Goal: Transaction & Acquisition: Book appointment/travel/reservation

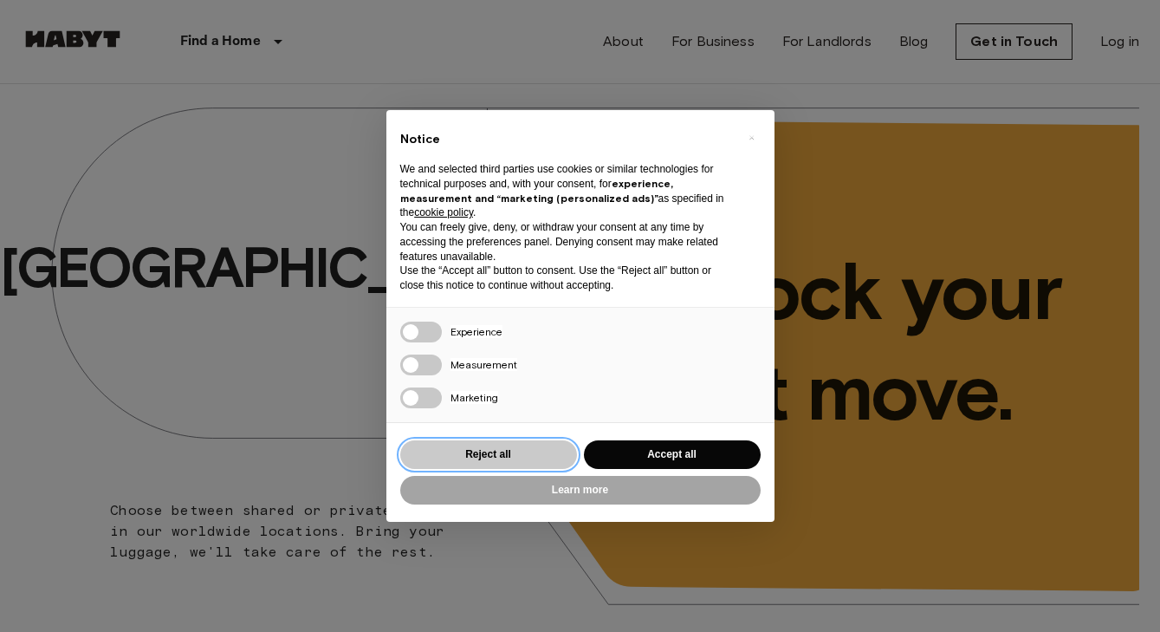
click at [547, 461] on button "Reject all" at bounding box center [488, 454] width 177 height 29
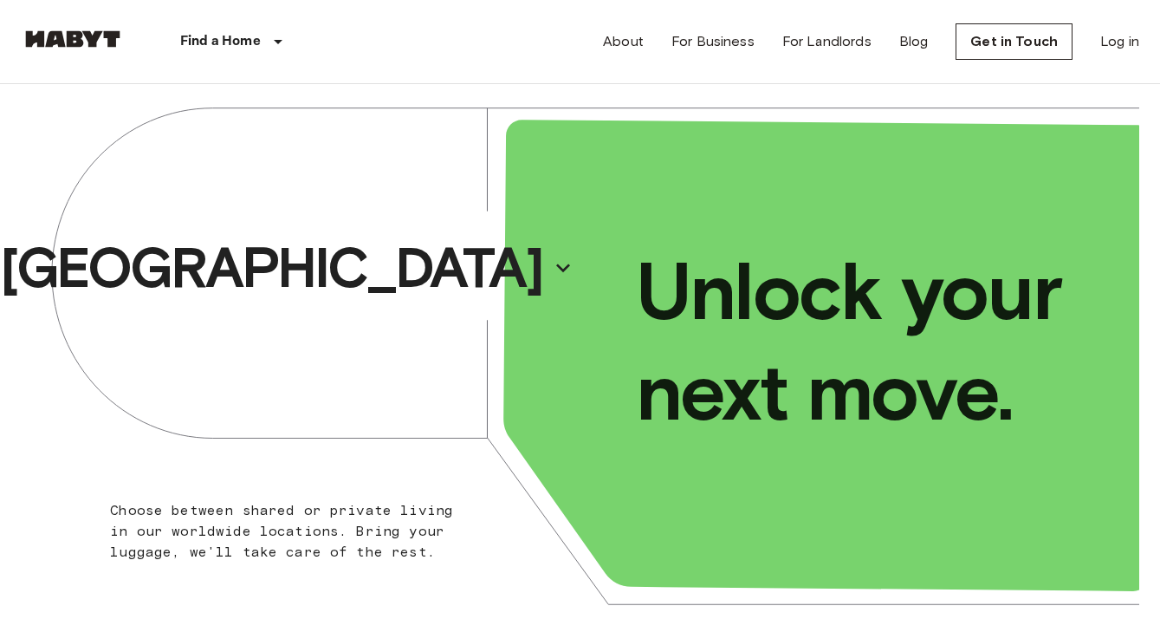
click at [393, 274] on div "[GEOGRAPHIC_DATA]" at bounding box center [301, 268] width 560 height 368
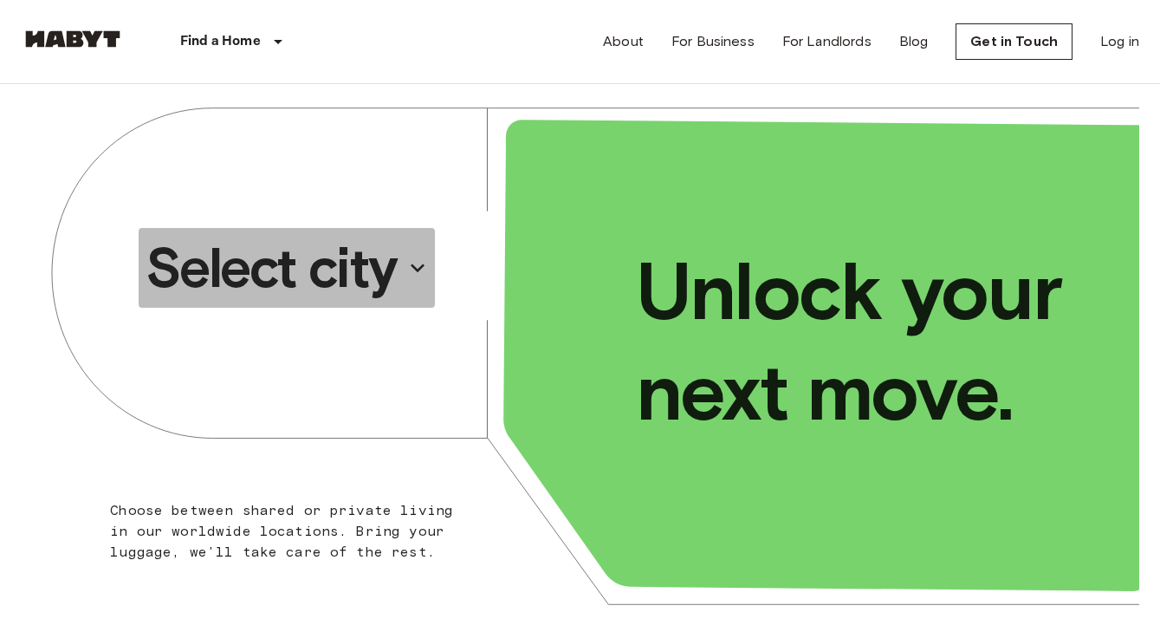
click at [379, 271] on p "Select city" at bounding box center [271, 267] width 251 height 69
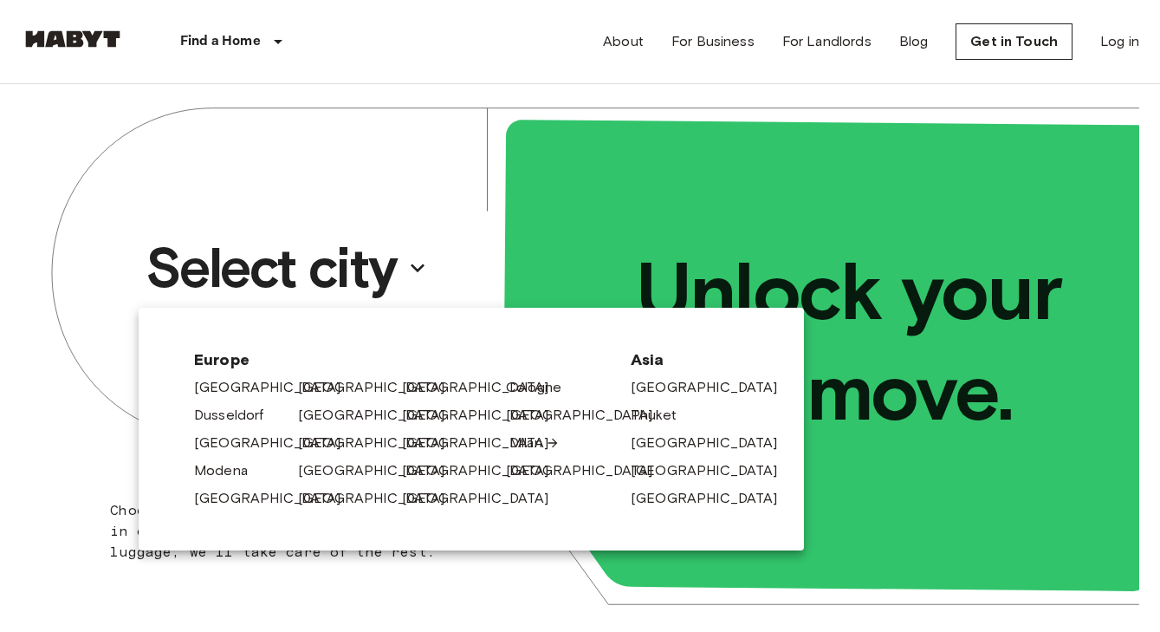
click at [517, 437] on link "Milan" at bounding box center [534, 442] width 50 height 21
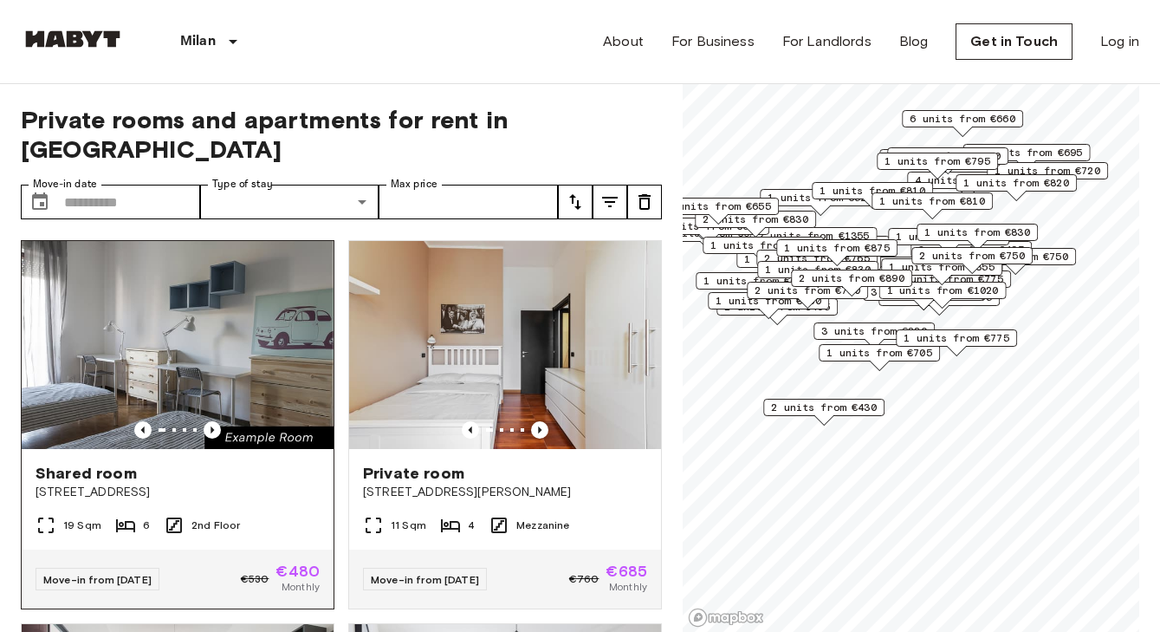
click at [264, 324] on img at bounding box center [178, 345] width 312 height 208
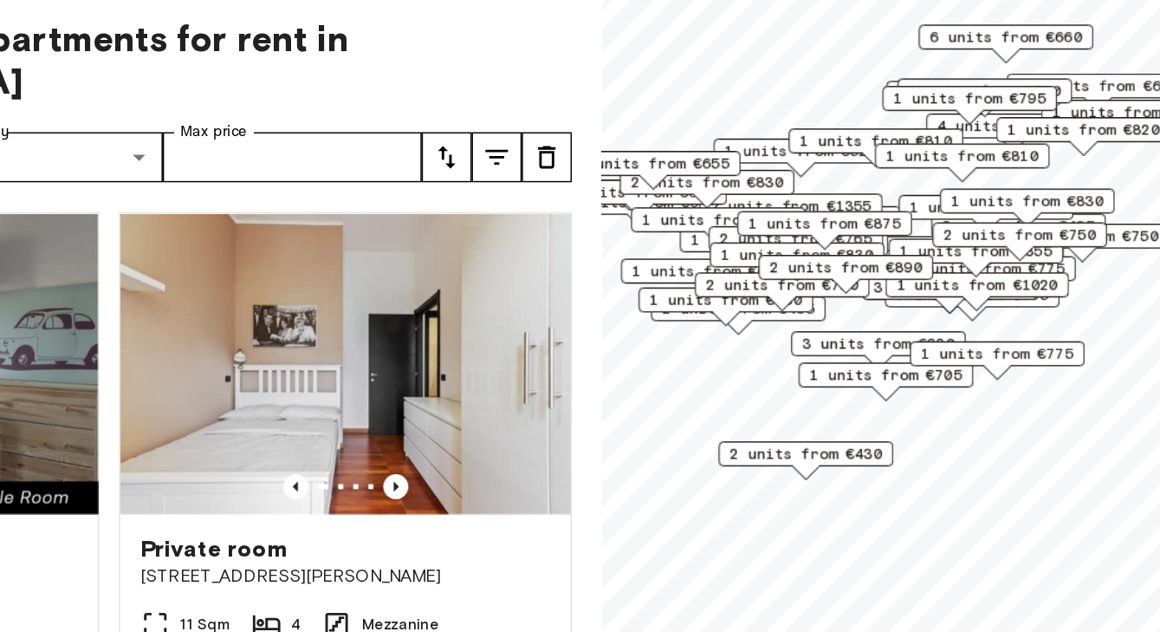
click at [851, 327] on span "3 units from €830" at bounding box center [874, 331] width 106 height 16
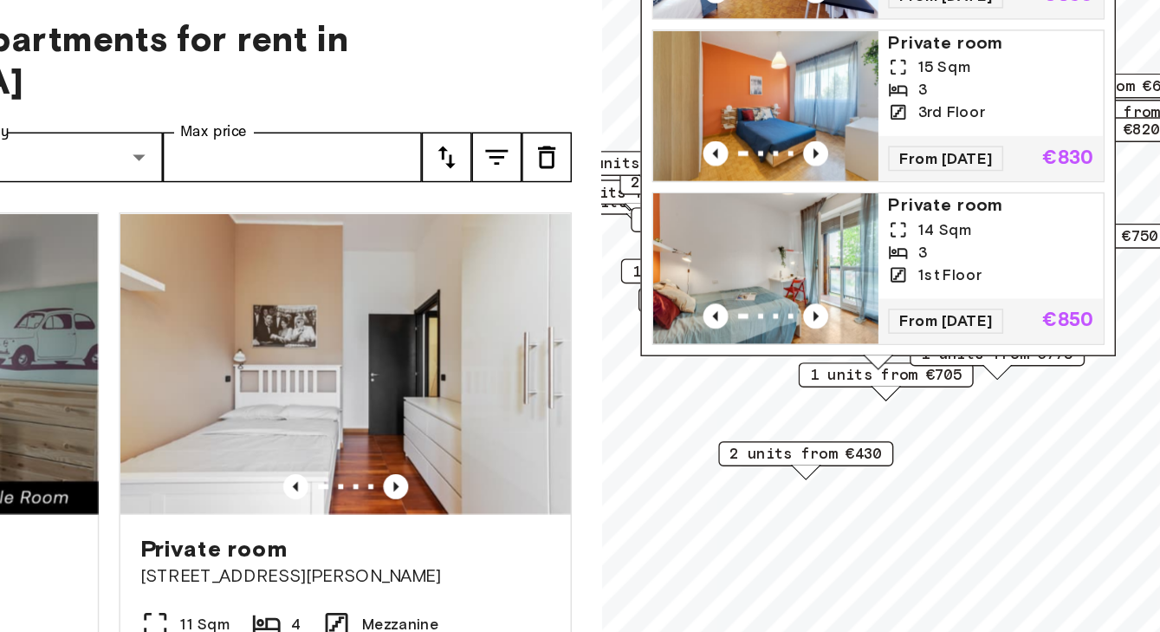
click at [871, 275] on img "Map marker" at bounding box center [796, 279] width 156 height 104
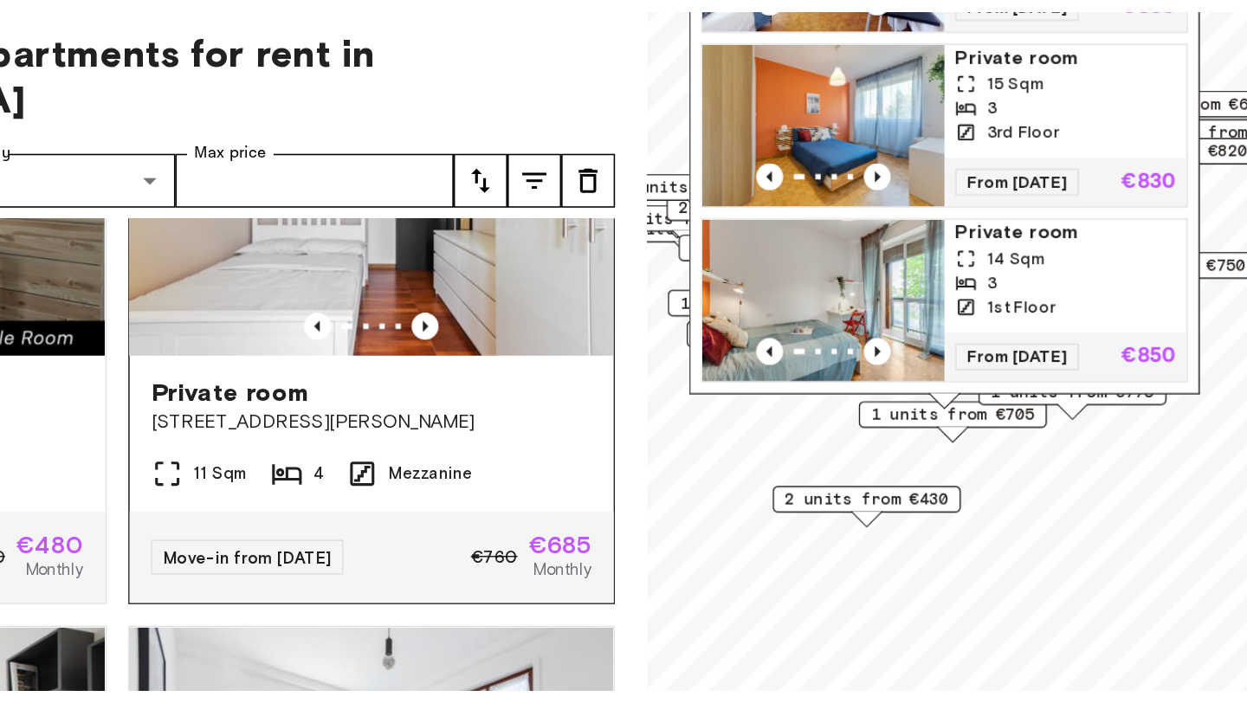
scroll to position [137, 0]
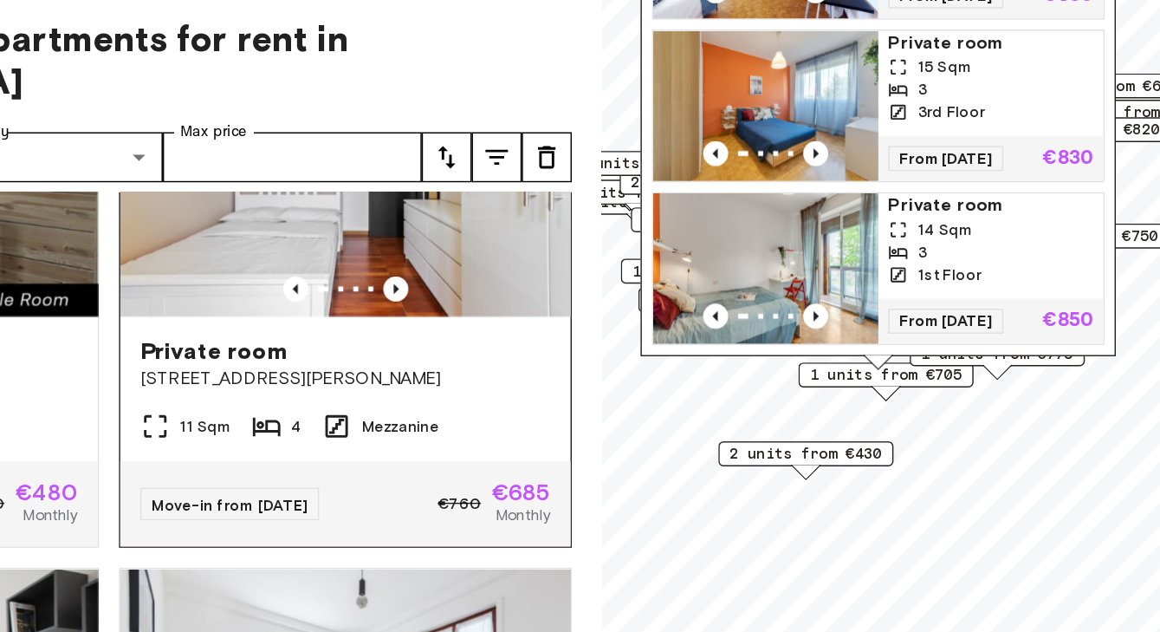
click at [469, 380] on span "4" at bounding box center [471, 388] width 7 height 16
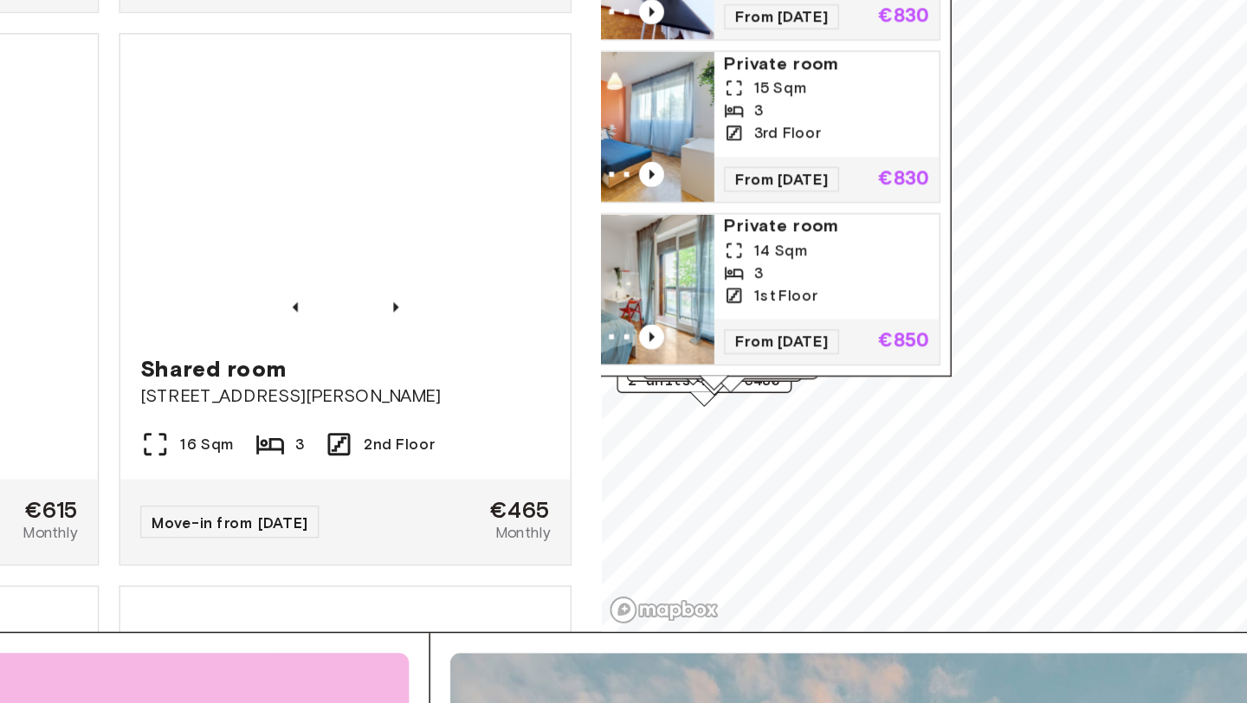
scroll to position [1482, 0]
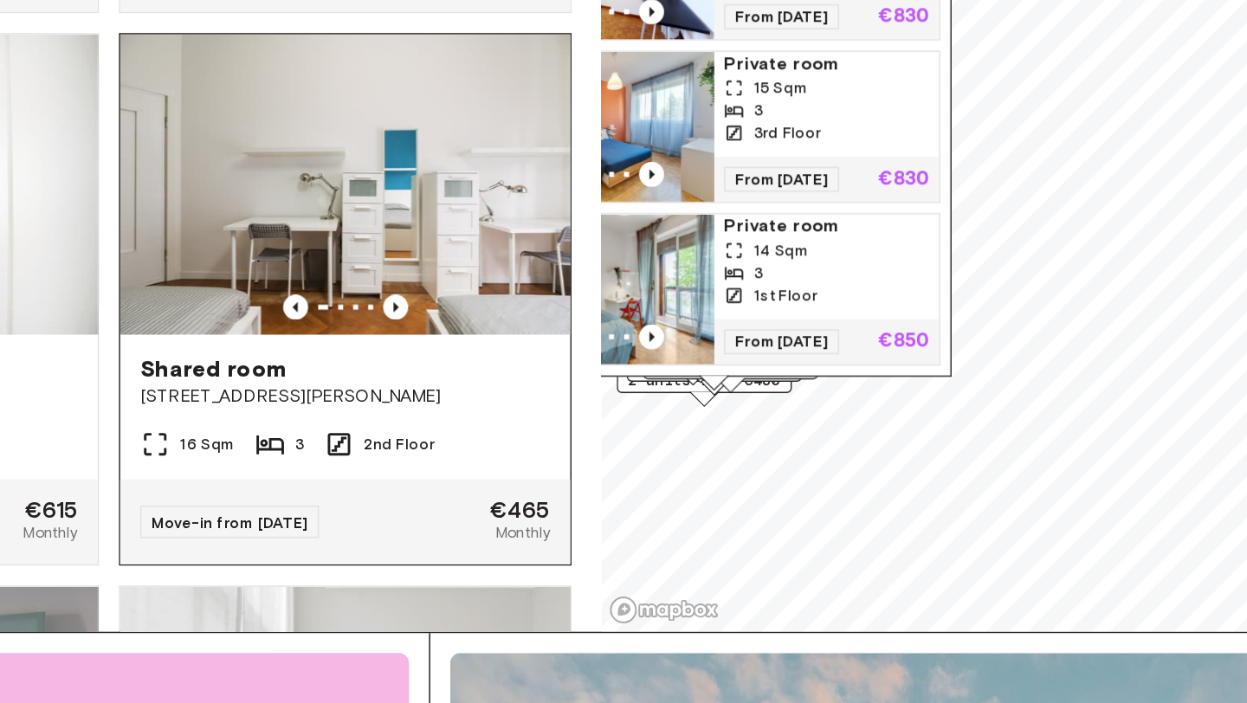
click at [475, 572] on span "Move-in from 01 Oct 25" at bounding box center [425, 578] width 108 height 13
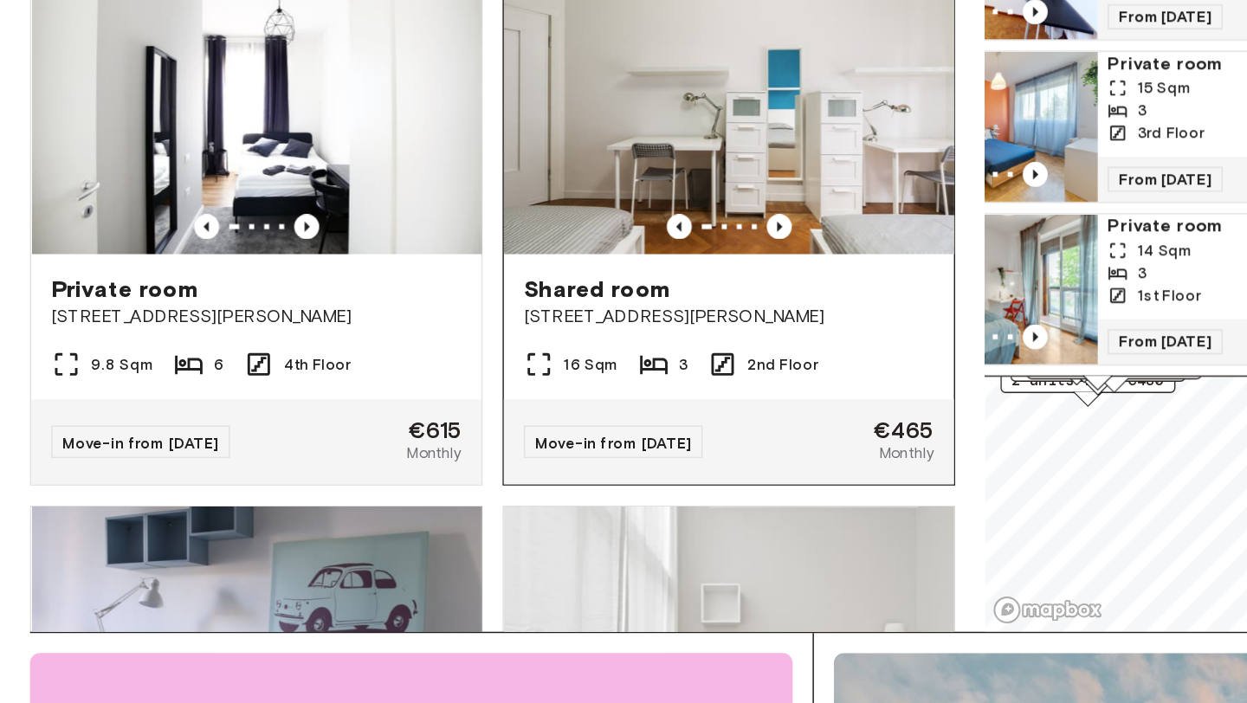
scroll to position [1531, 0]
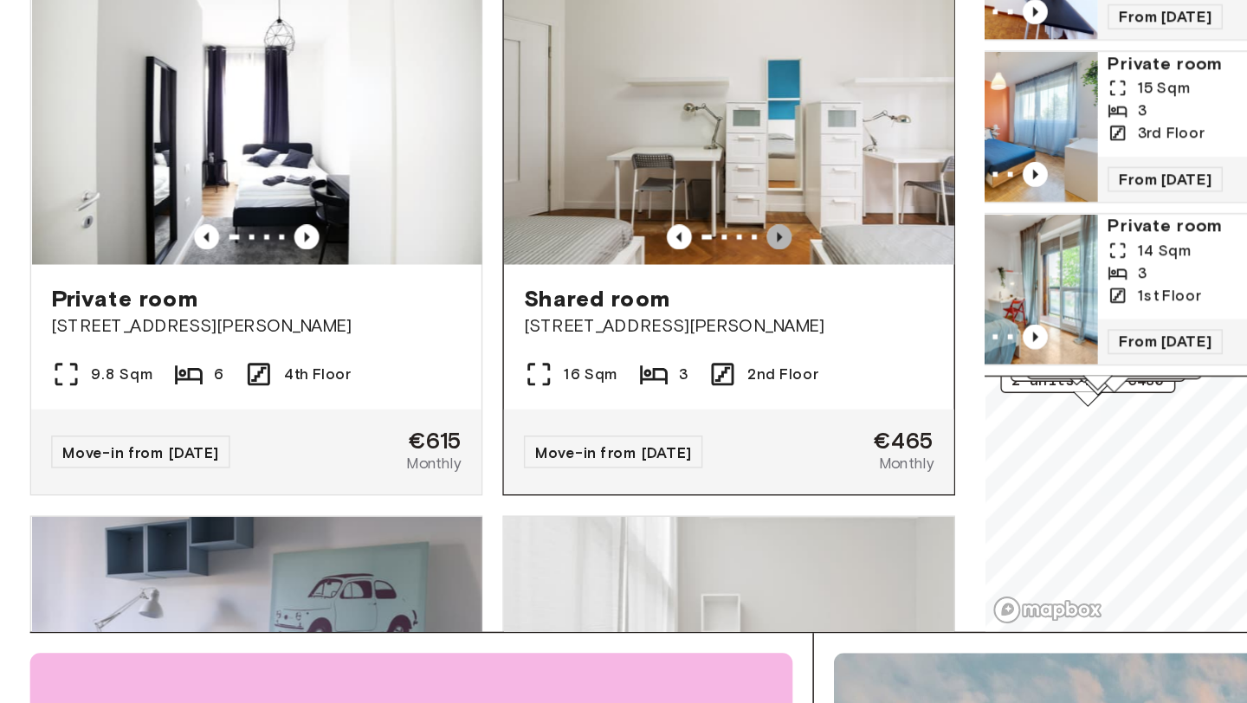
click at [543, 372] on icon "Previous image" at bounding box center [539, 380] width 17 height 17
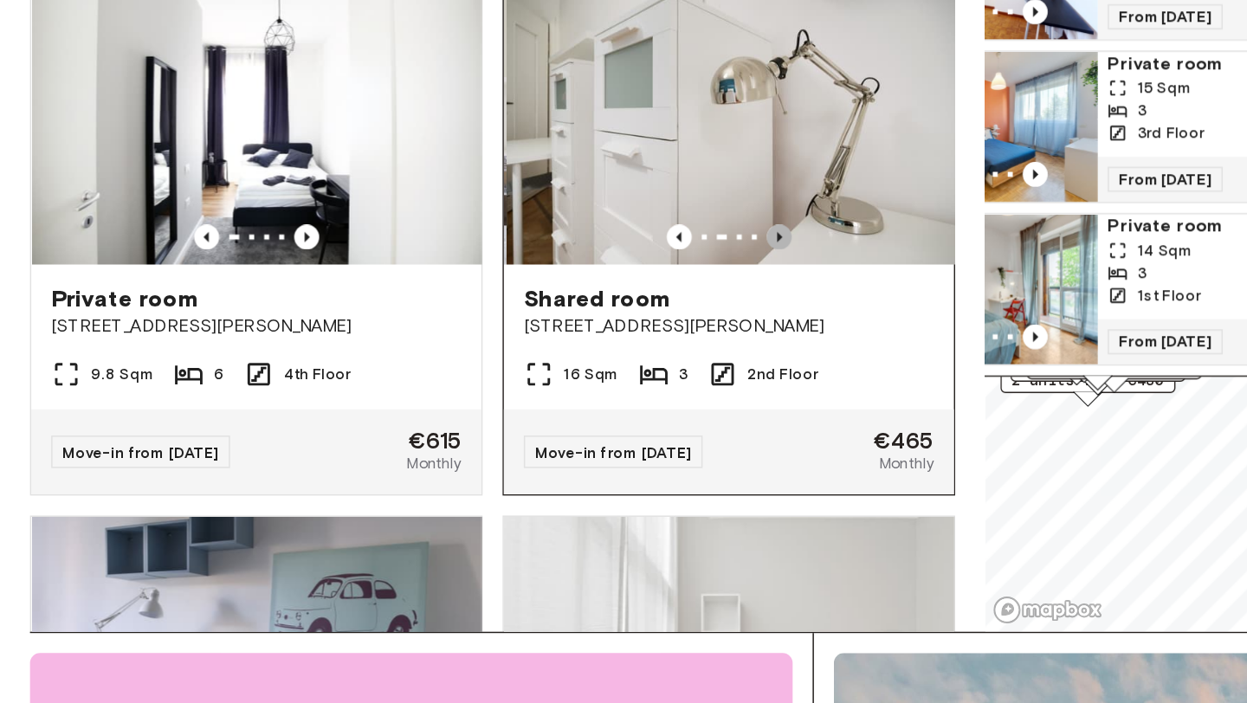
click at [543, 372] on icon "Previous image" at bounding box center [539, 380] width 17 height 17
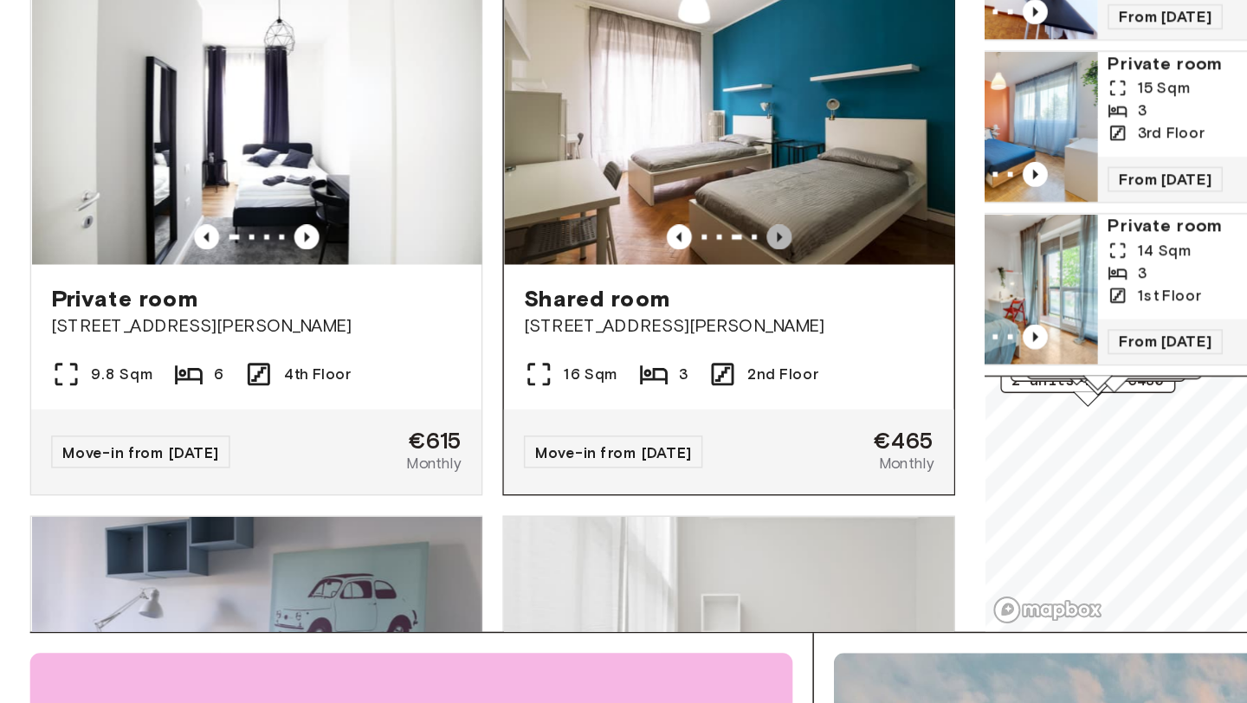
click at [543, 372] on icon "Previous image" at bounding box center [539, 380] width 17 height 17
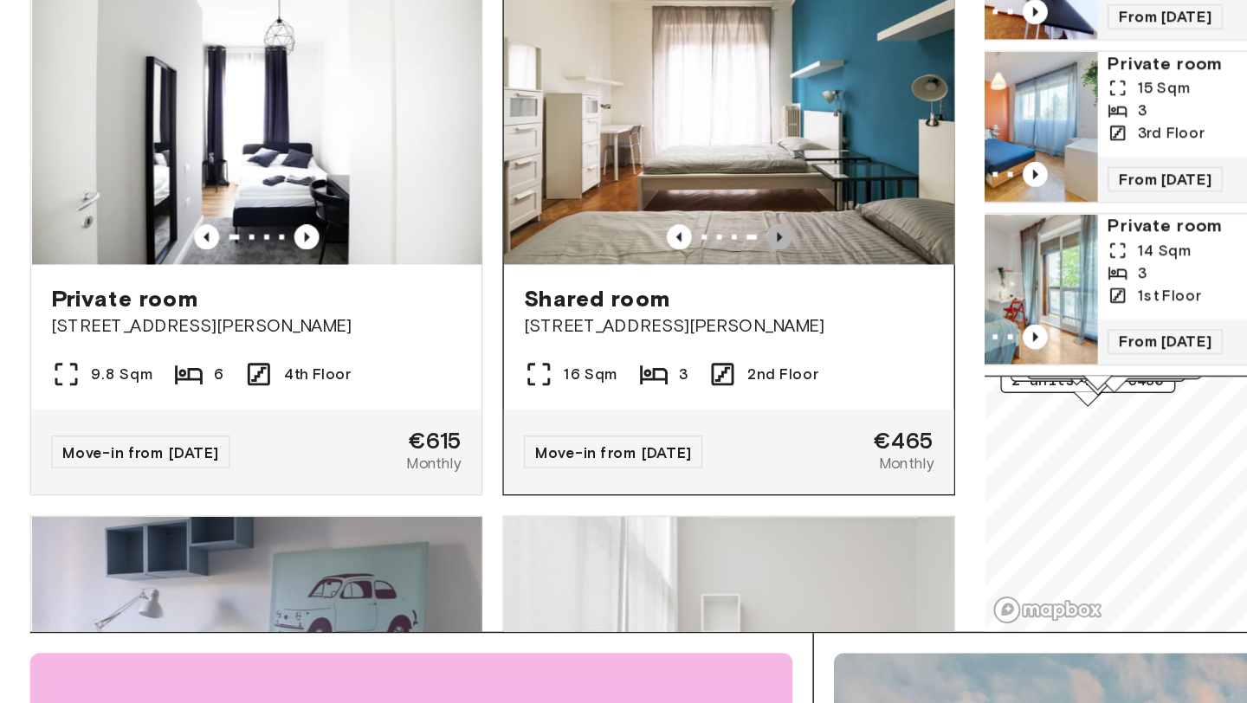
click at [543, 372] on icon "Previous image" at bounding box center [539, 380] width 17 height 17
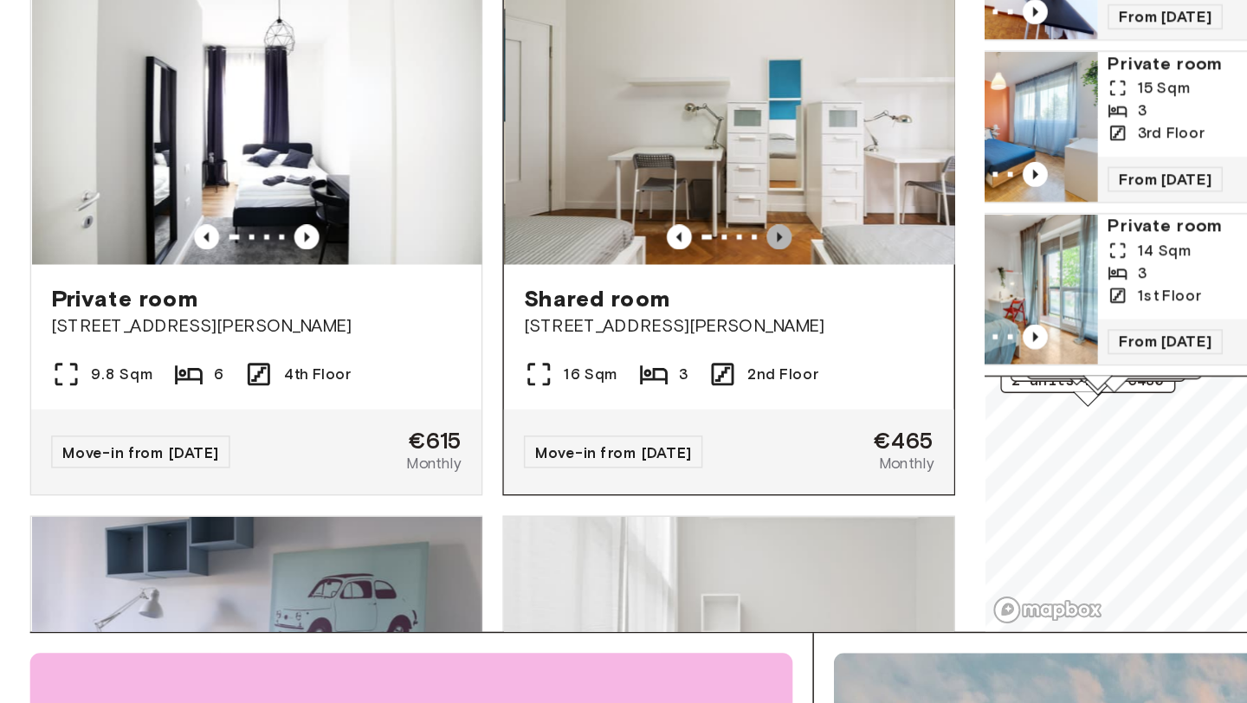
click at [543, 372] on icon "Previous image" at bounding box center [539, 380] width 17 height 17
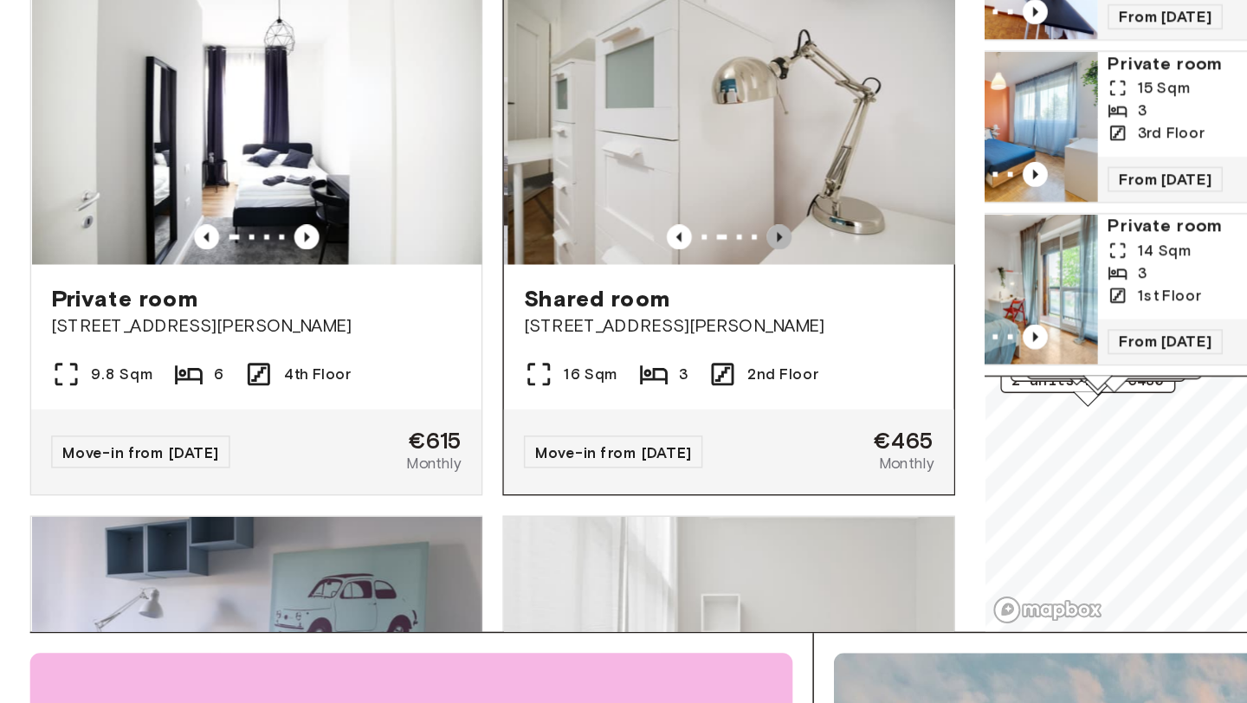
click at [543, 372] on icon "Previous image" at bounding box center [539, 380] width 17 height 17
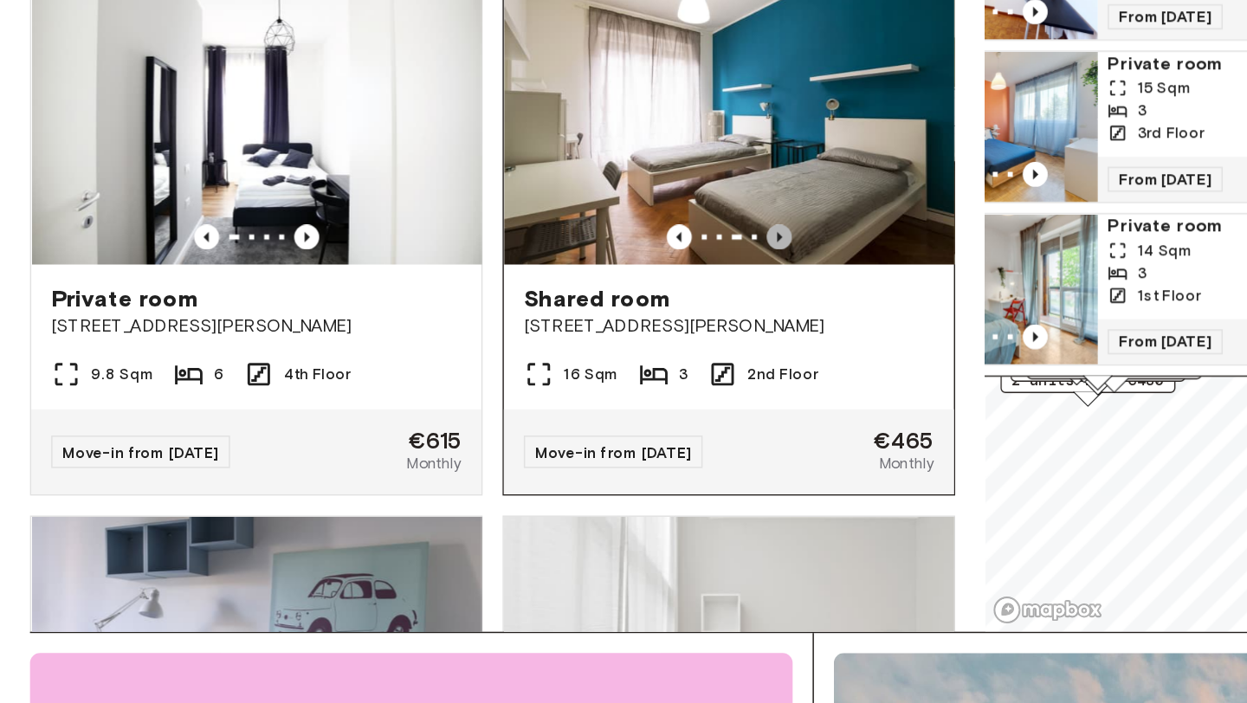
click at [543, 372] on icon "Previous image" at bounding box center [539, 380] width 17 height 17
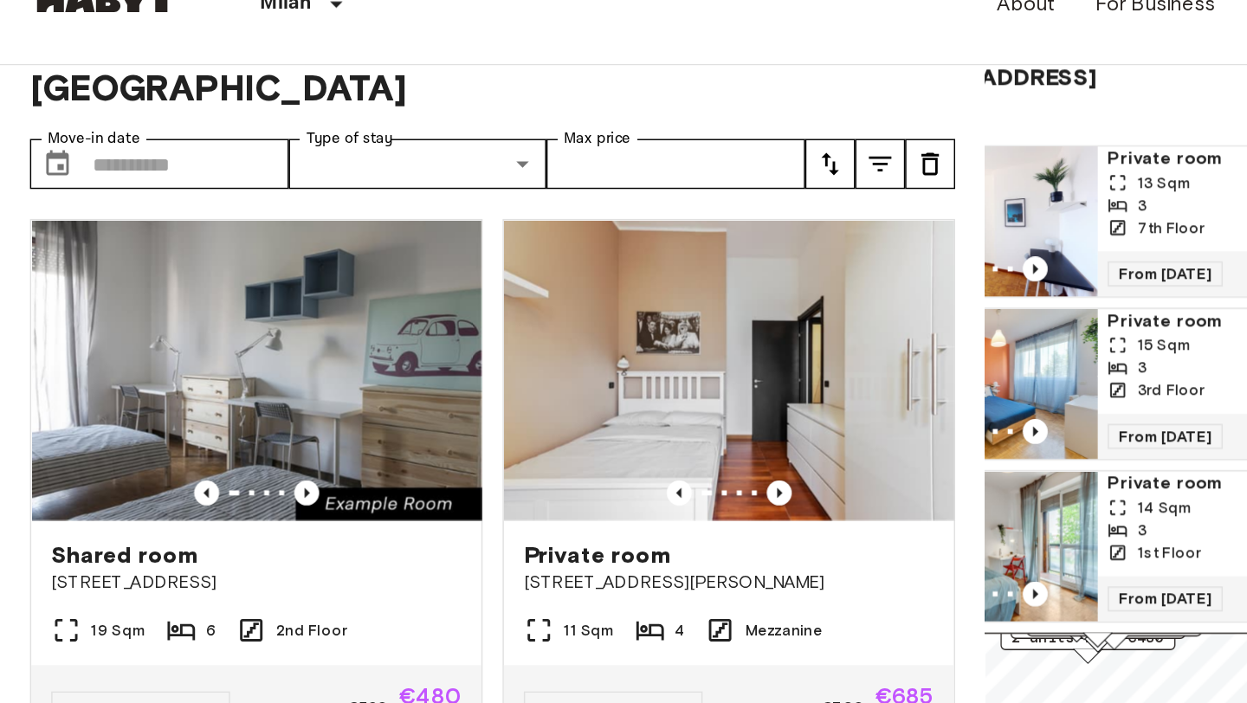
scroll to position [0, 0]
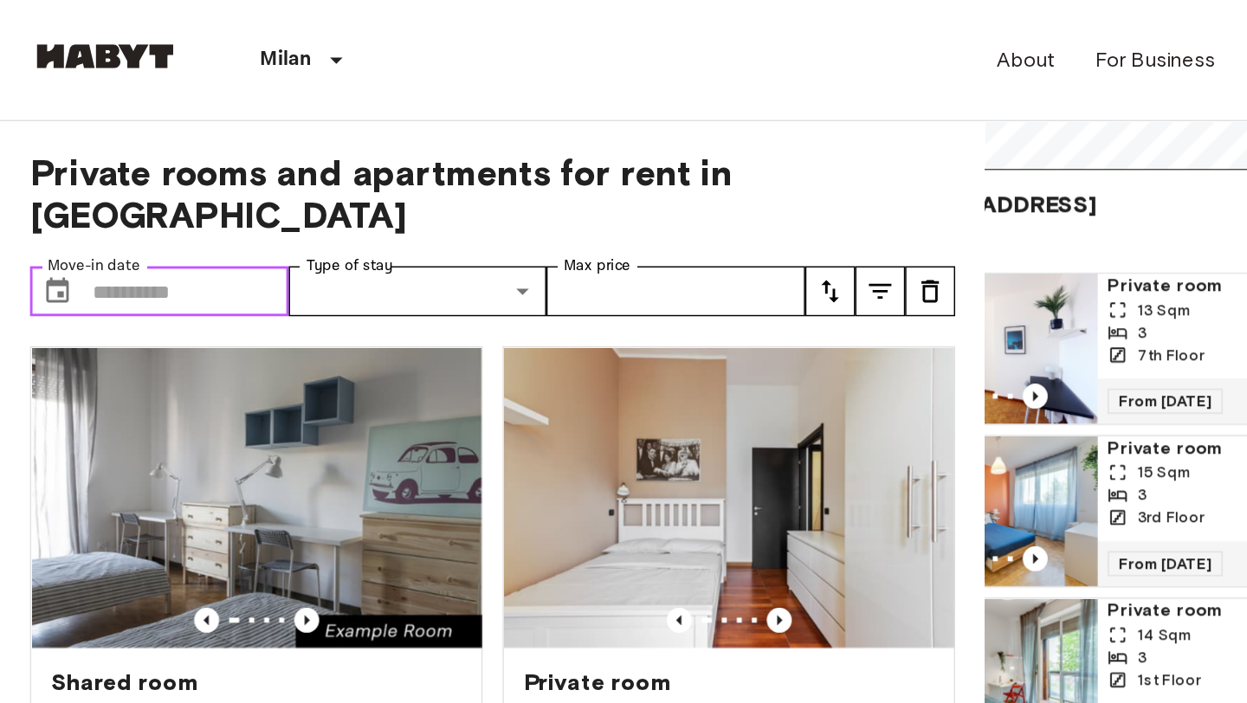
click at [158, 185] on input "Move-in date" at bounding box center [132, 202] width 136 height 35
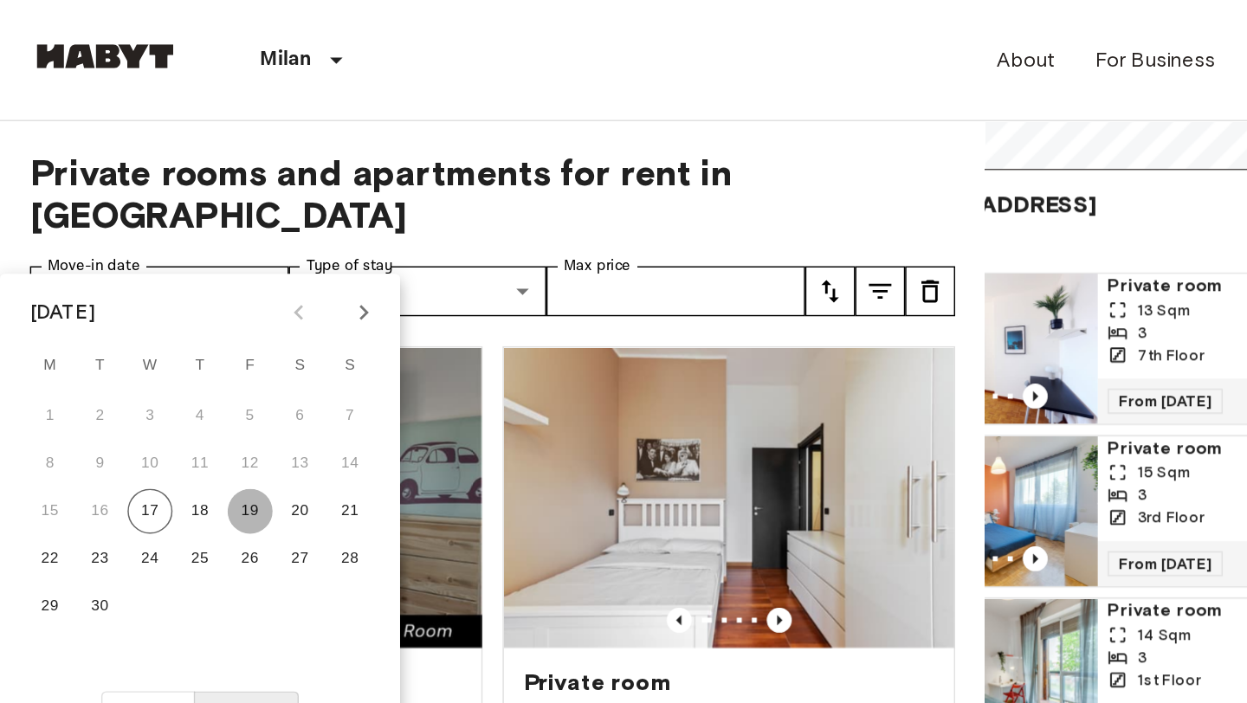
click at [178, 352] on button "19" at bounding box center [173, 354] width 31 height 31
type input "**********"
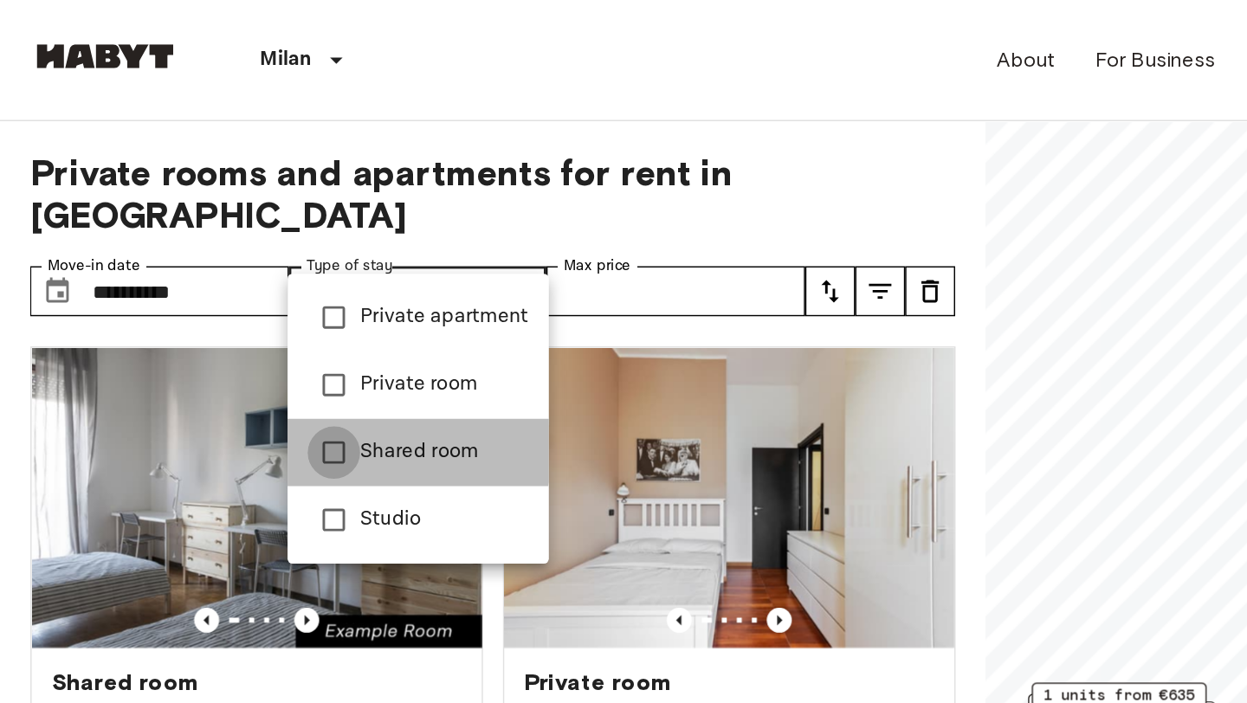
type input "**********"
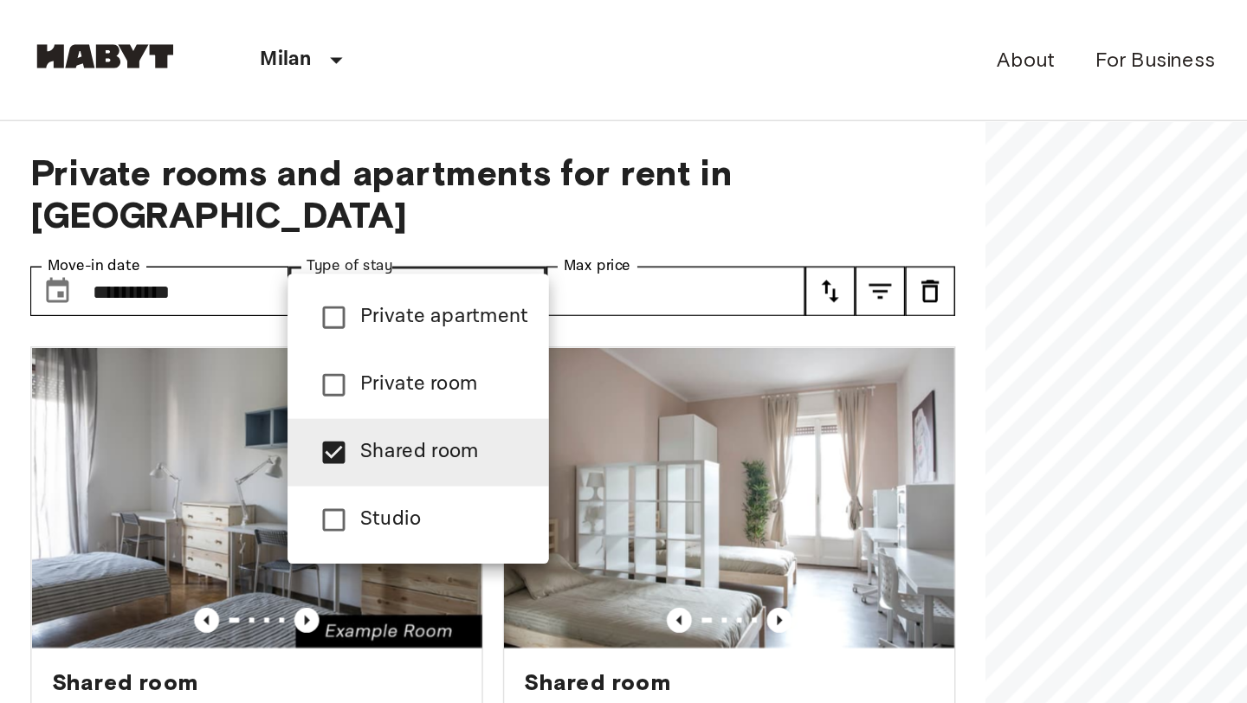
click at [457, 175] on div at bounding box center [623, 351] width 1247 height 703
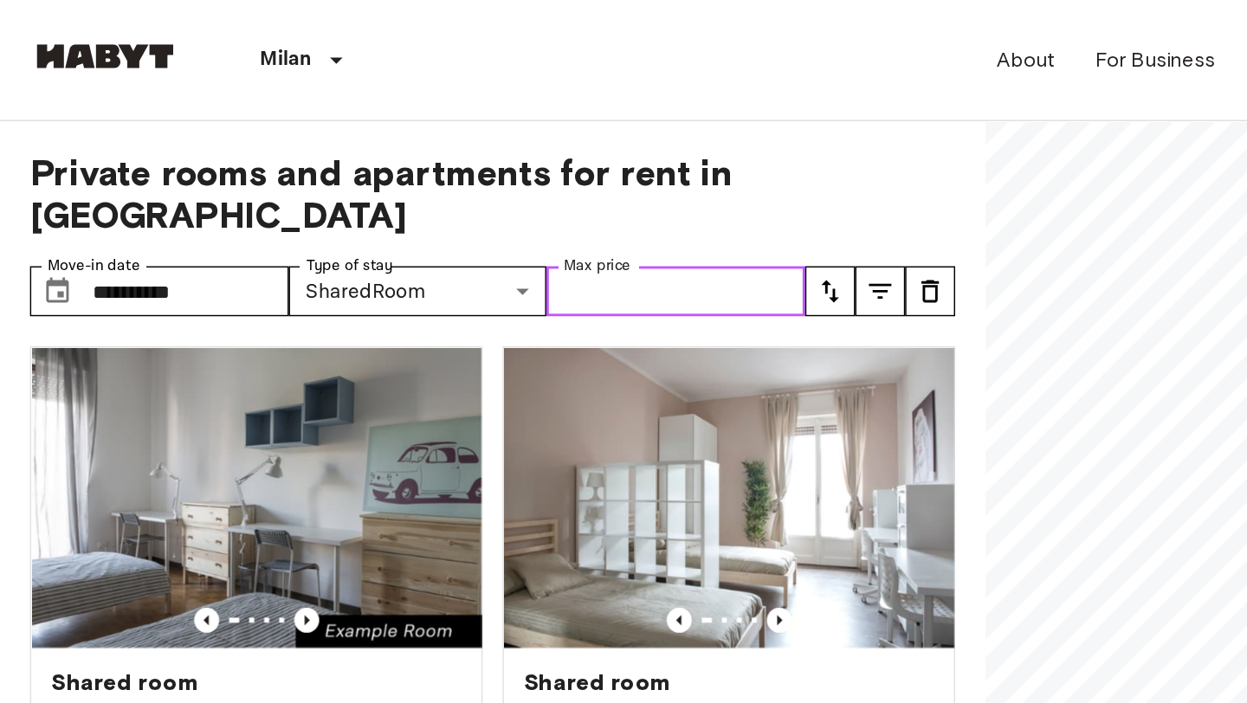
click at [458, 185] on input "Max price" at bounding box center [468, 202] width 179 height 35
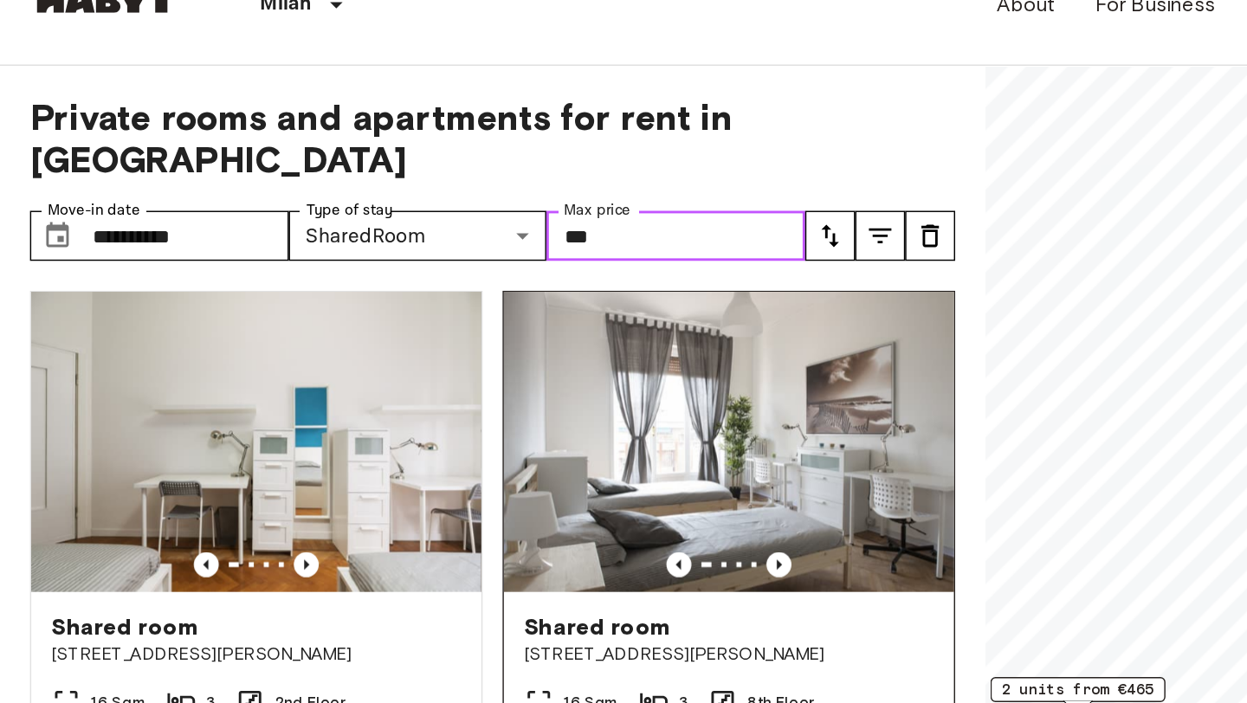
click at [593, 327] on img at bounding box center [505, 345] width 312 height 208
type input "*"
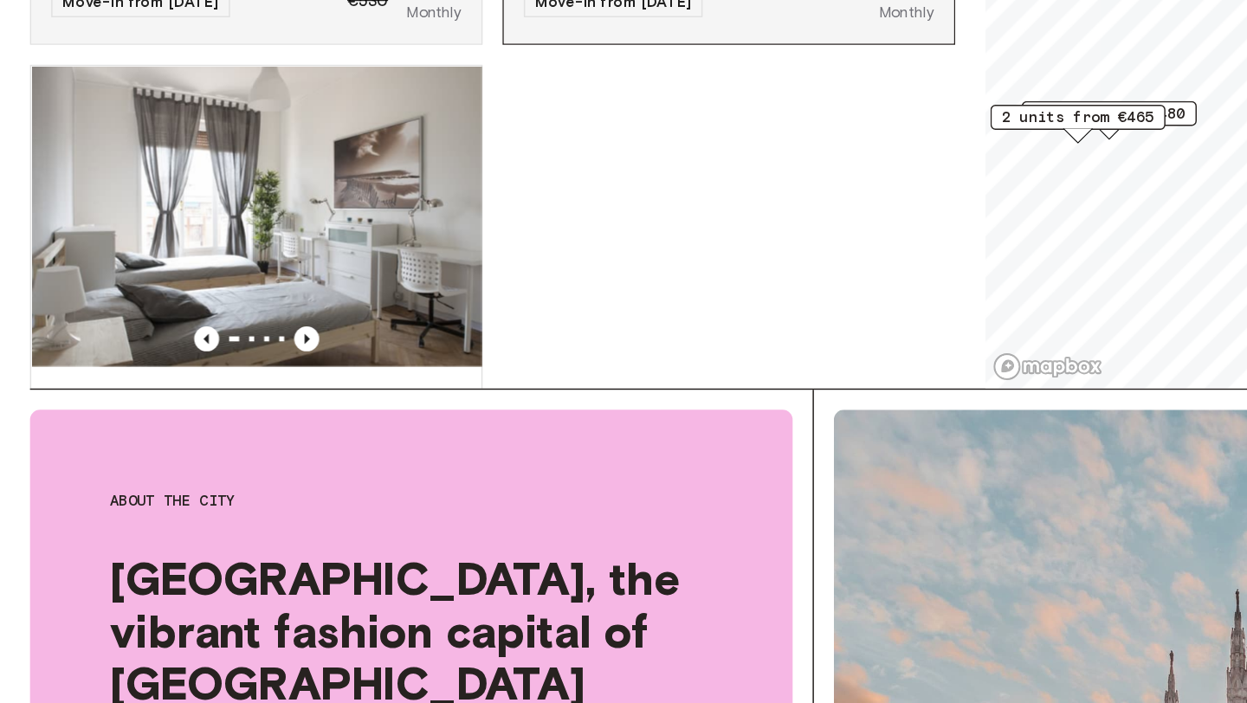
scroll to position [139, 0]
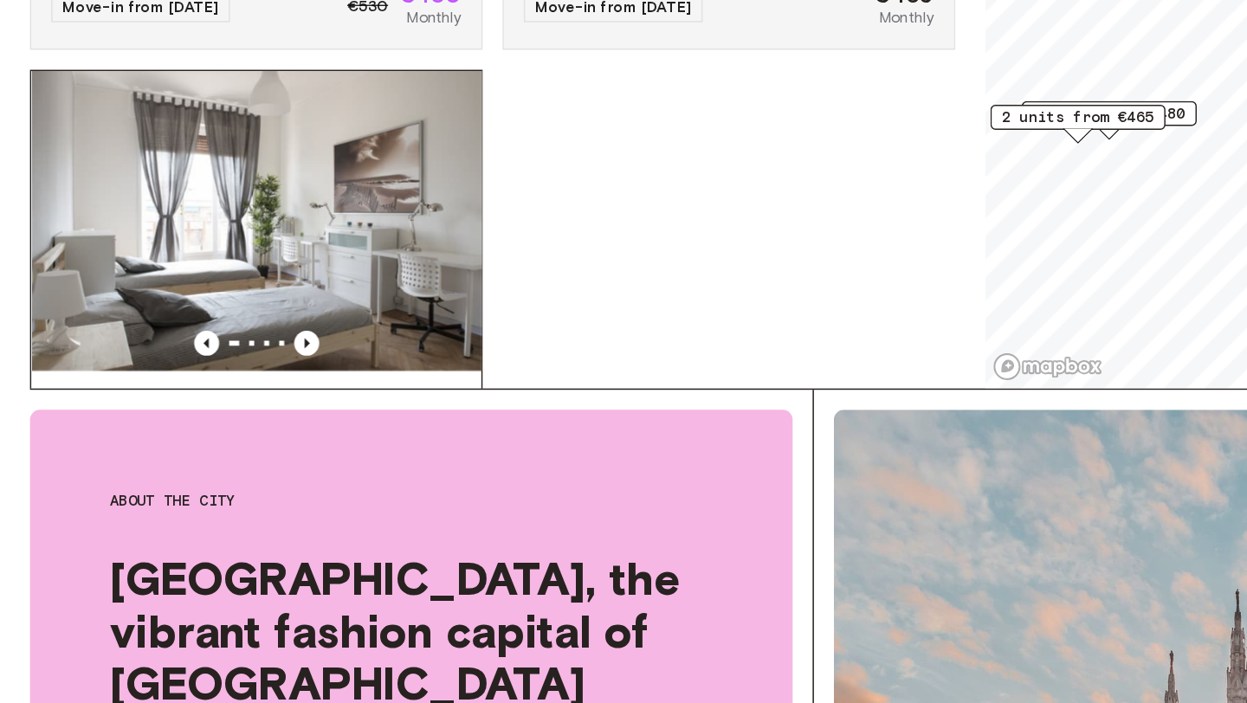
click at [296, 382] on img at bounding box center [178, 369] width 312 height 208
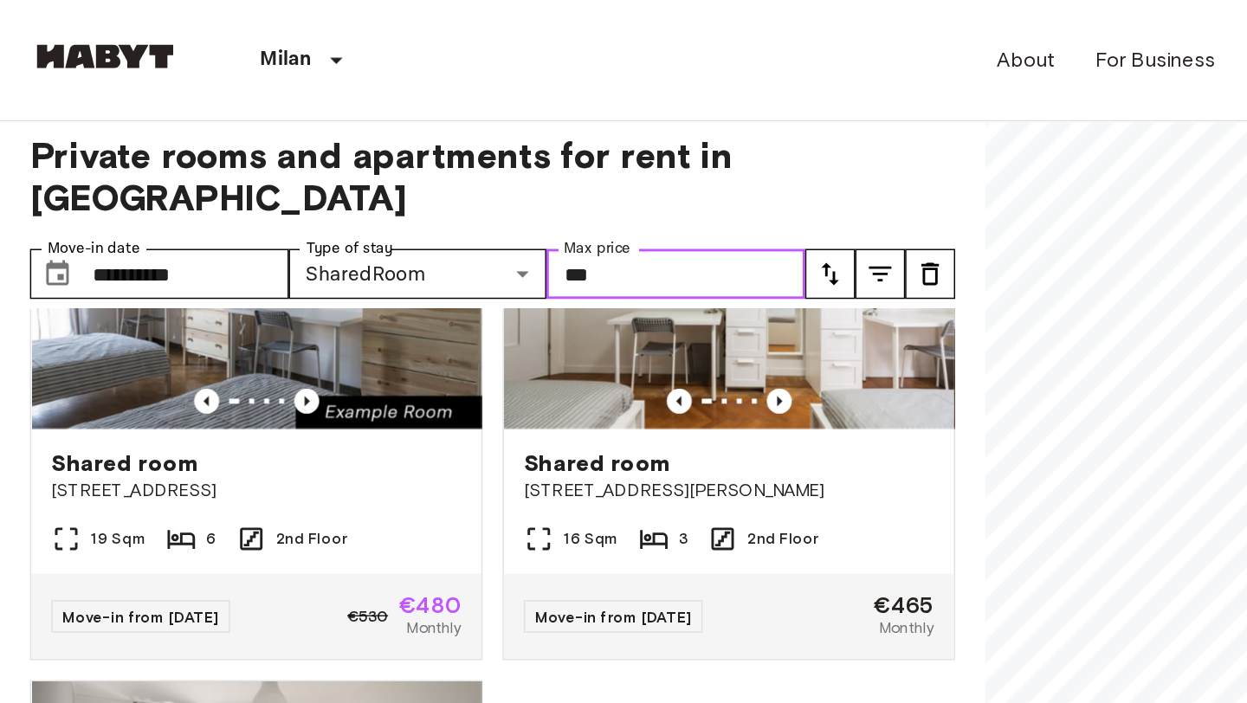
scroll to position [0, 0]
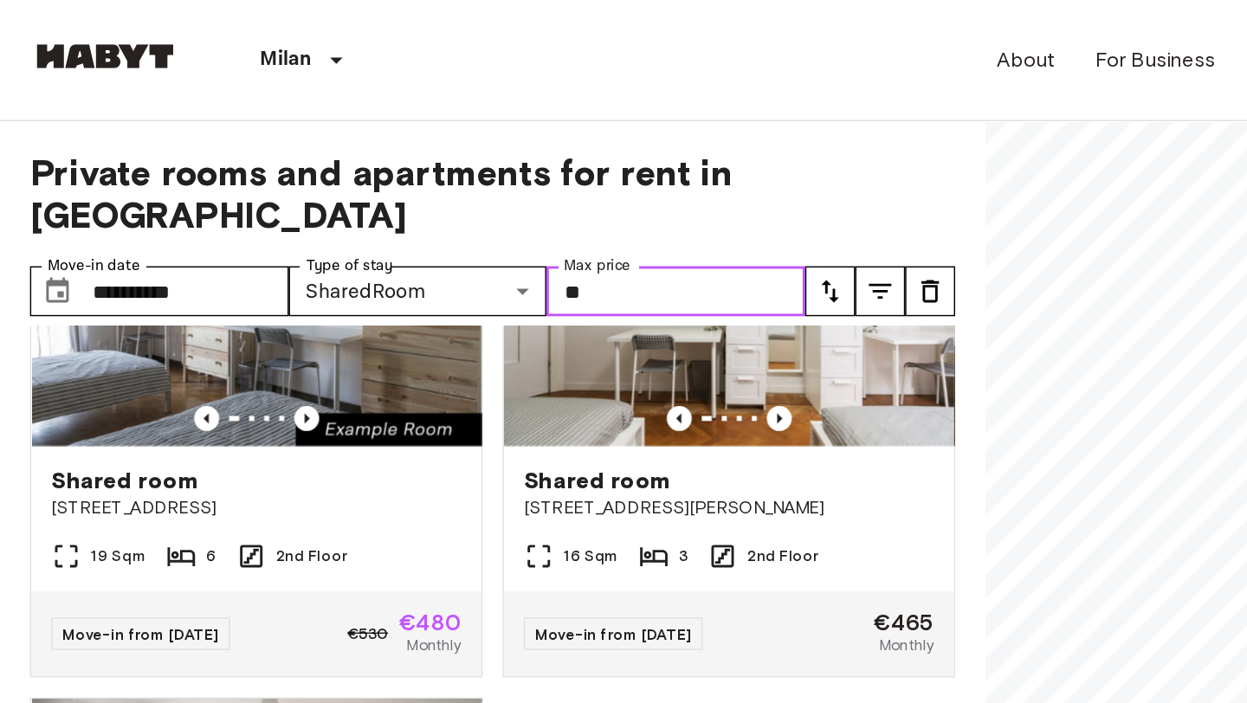
type input "*"
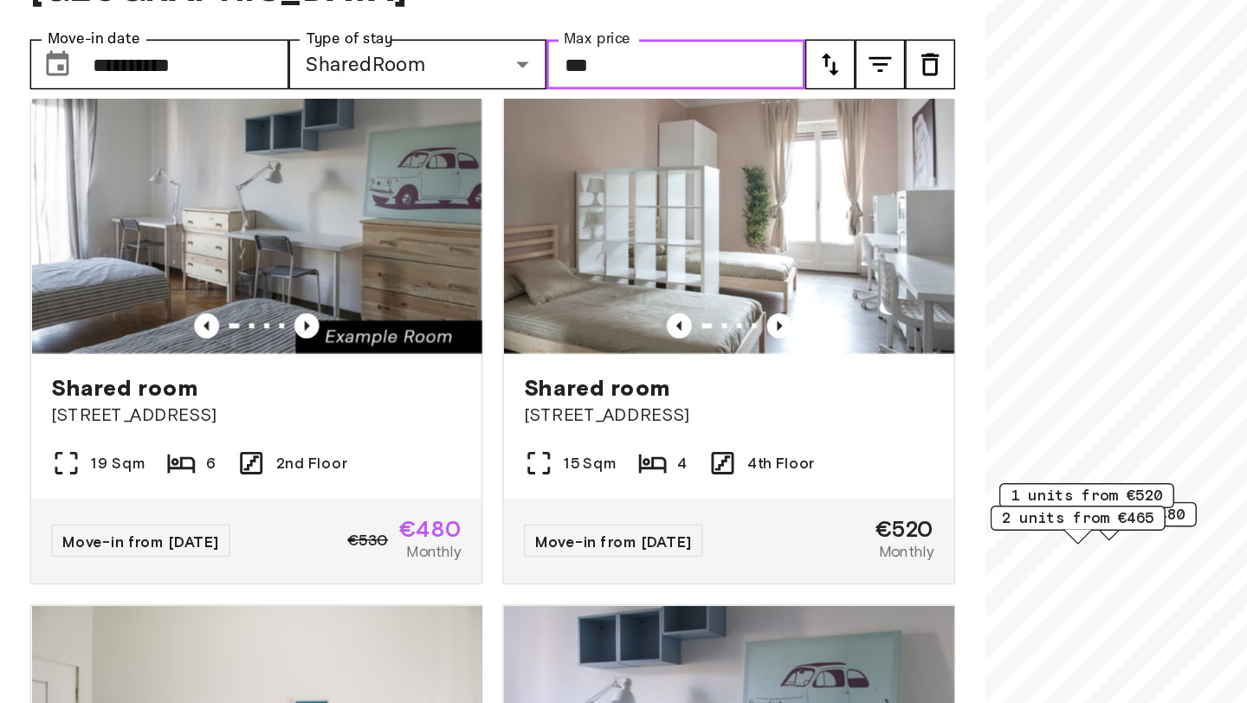
scroll to position [52, 0]
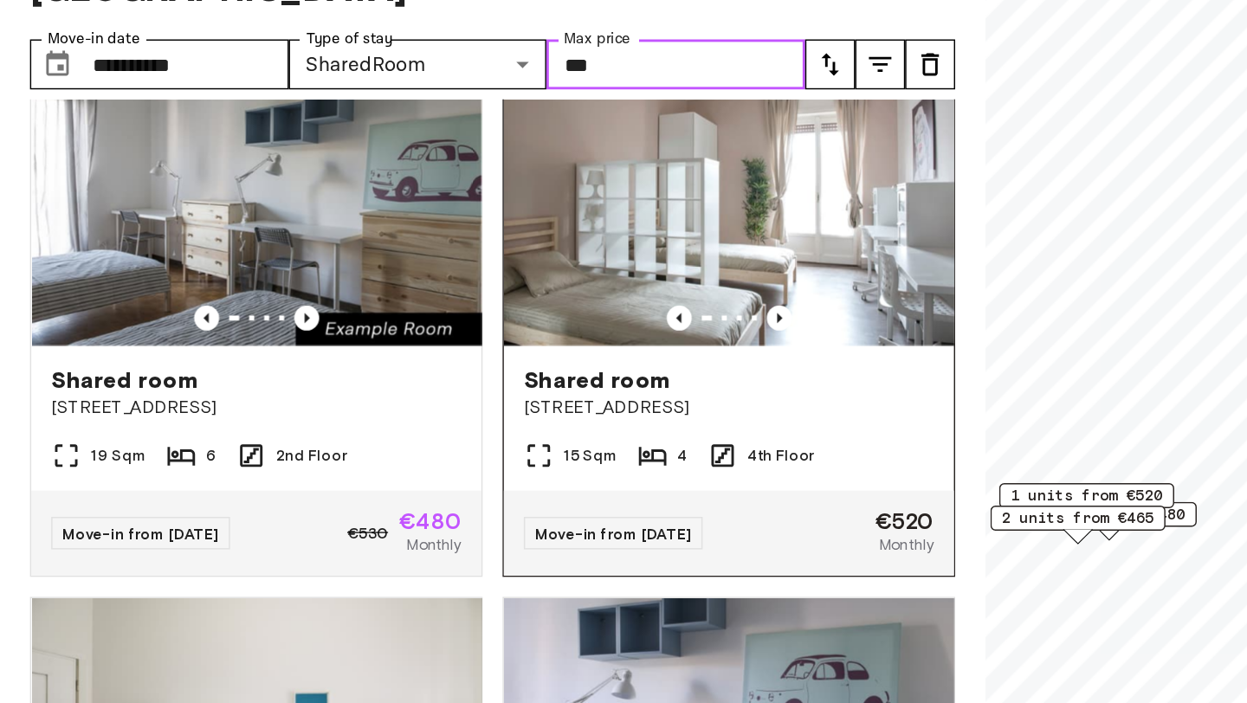
click at [530, 323] on img at bounding box center [505, 293] width 312 height 208
type input "***"
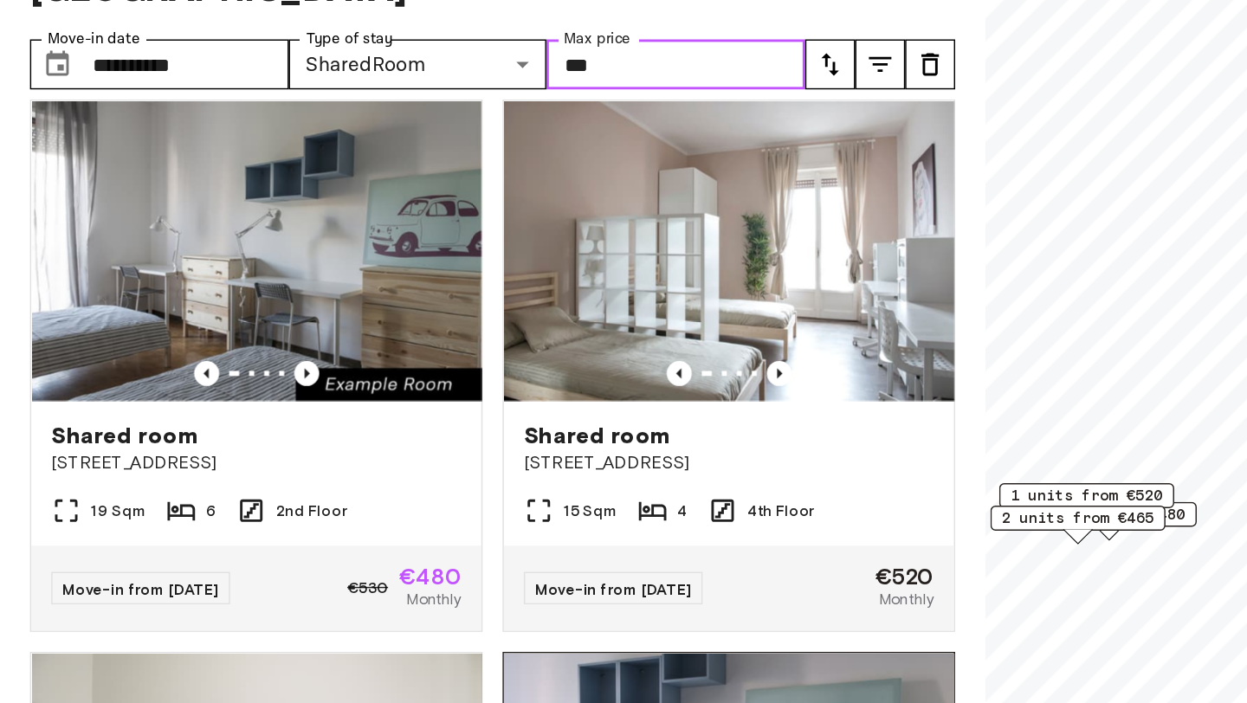
scroll to position [10, 0]
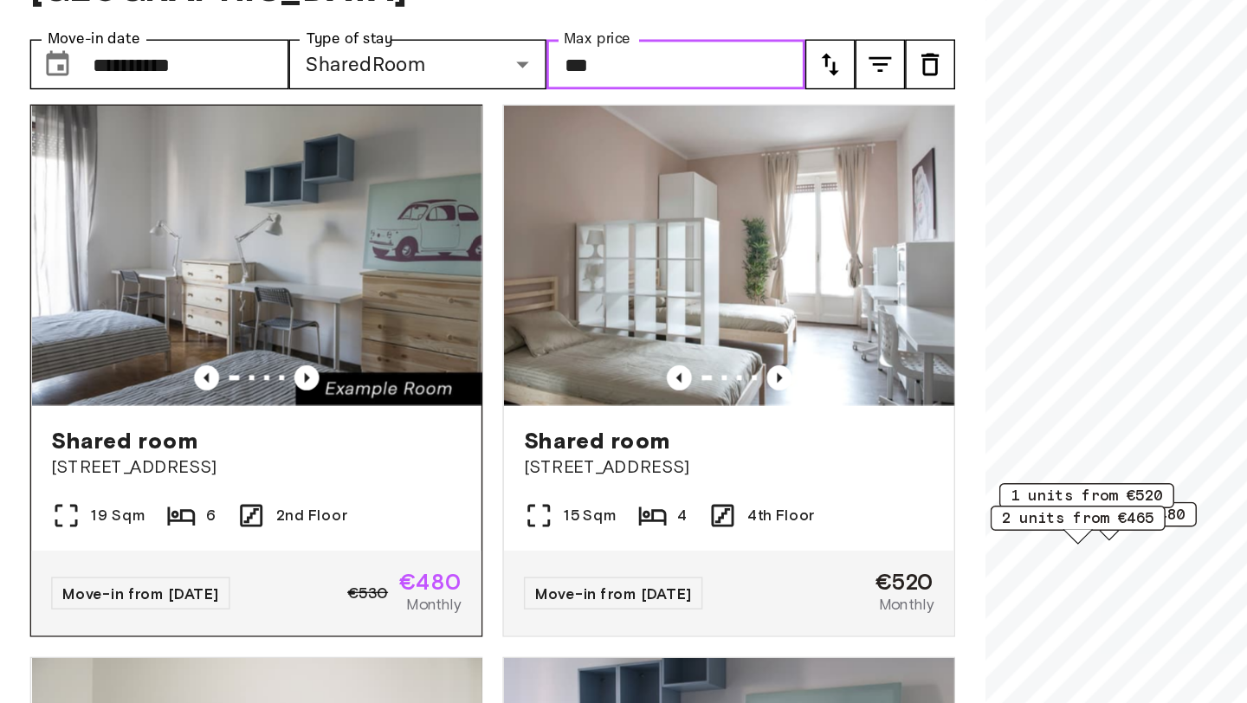
click at [219, 346] on img at bounding box center [178, 334] width 312 height 208
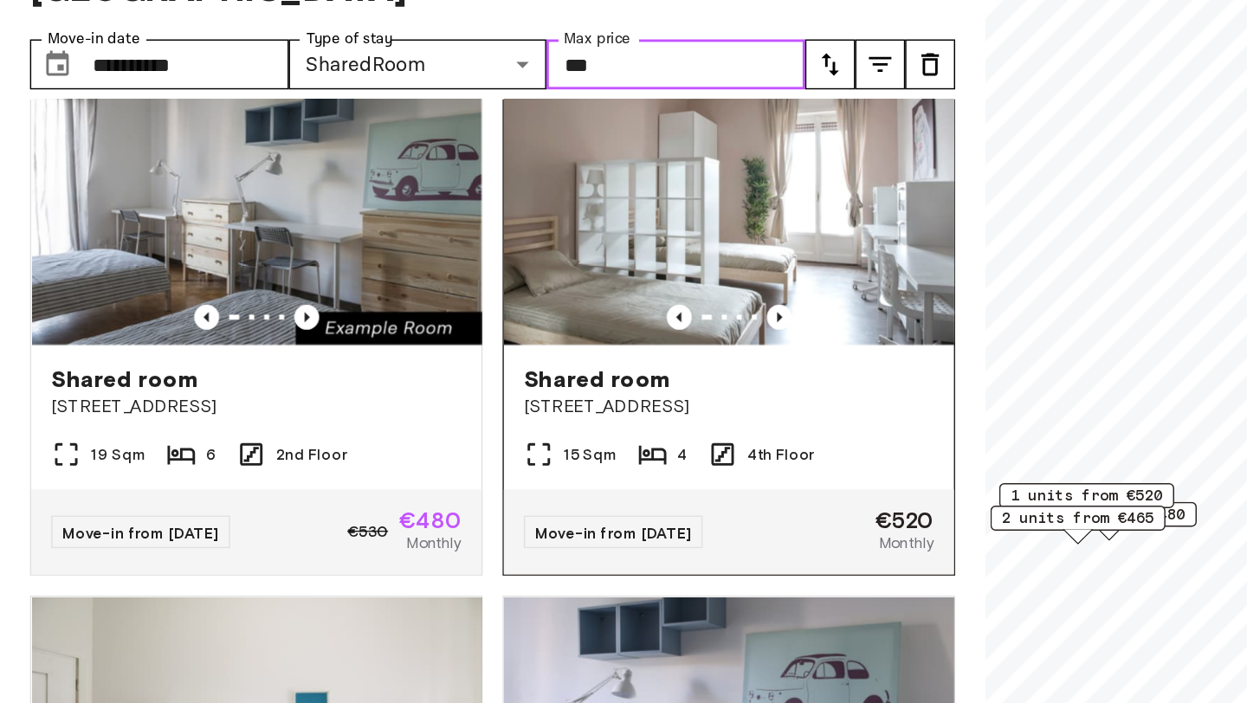
scroll to position [50, 0]
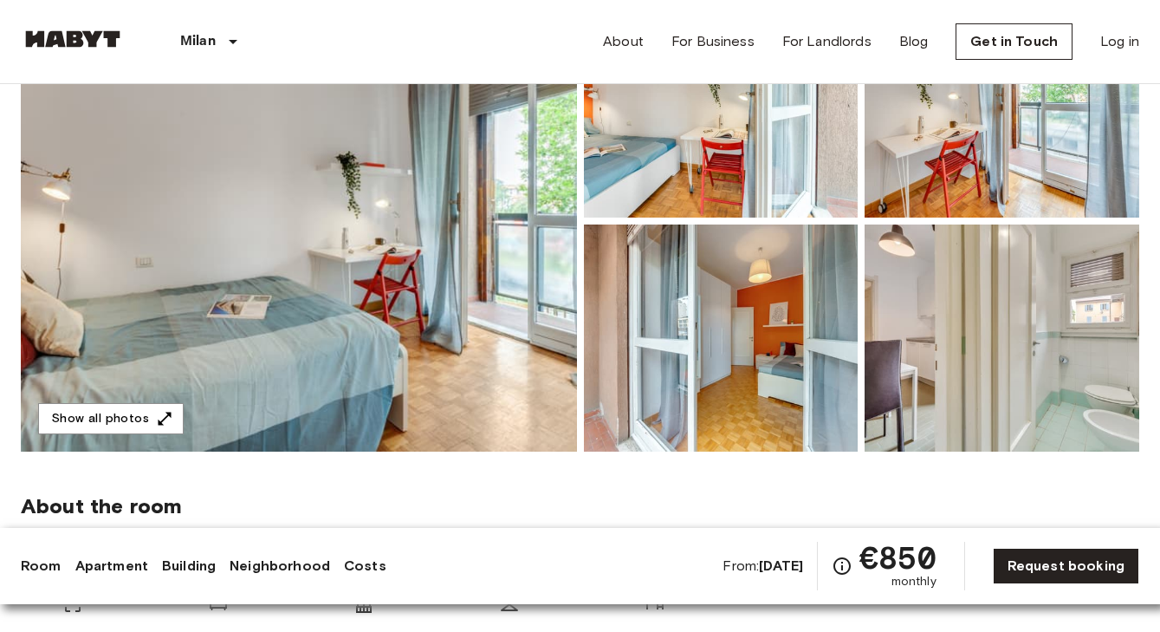
scroll to position [218, 0]
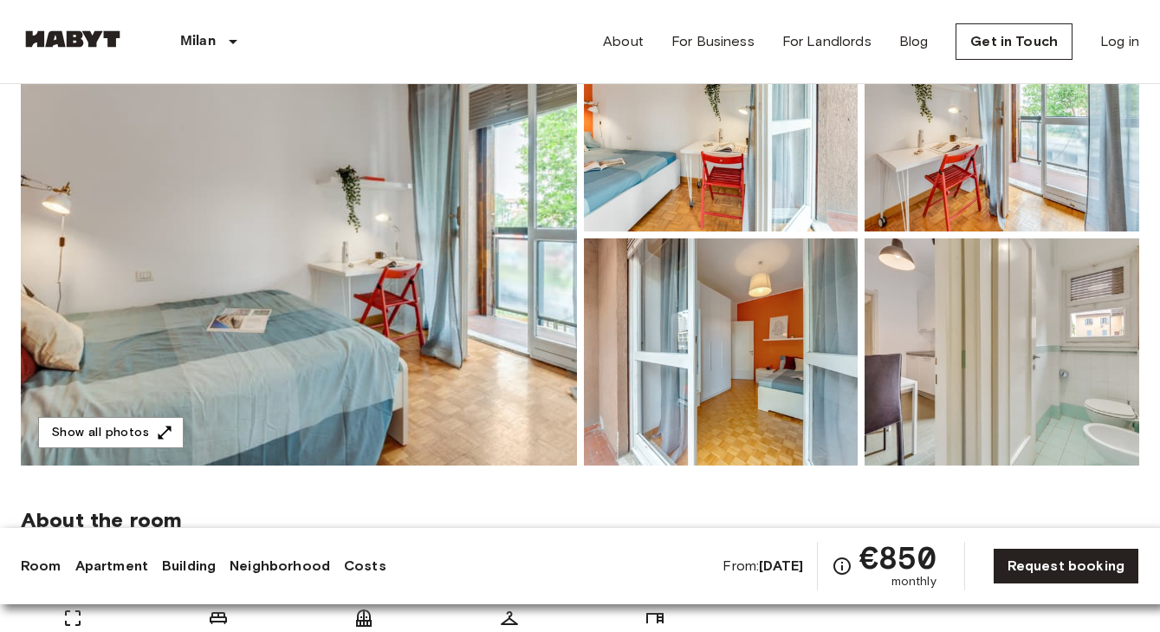
click at [577, 256] on div at bounding box center [718, 348] width 282 height 234
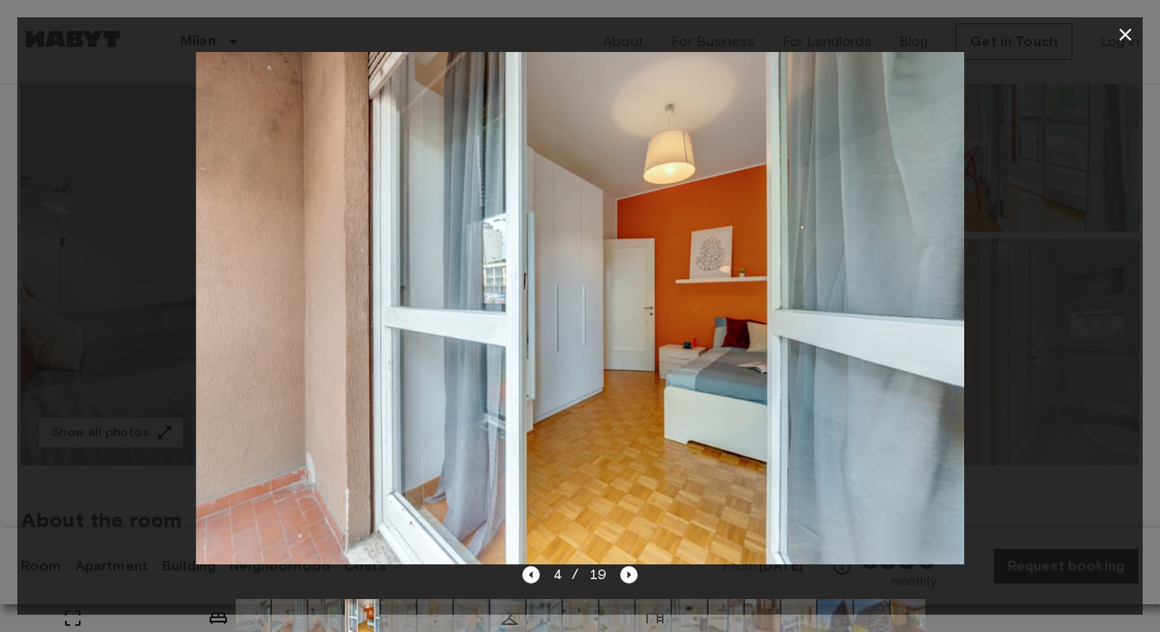
click at [1101, 285] on div at bounding box center [579, 308] width 1125 height 512
click at [637, 575] on div "4 / 19" at bounding box center [579, 605] width 1125 height 83
click at [632, 577] on icon "Next image" at bounding box center [628, 574] width 17 height 17
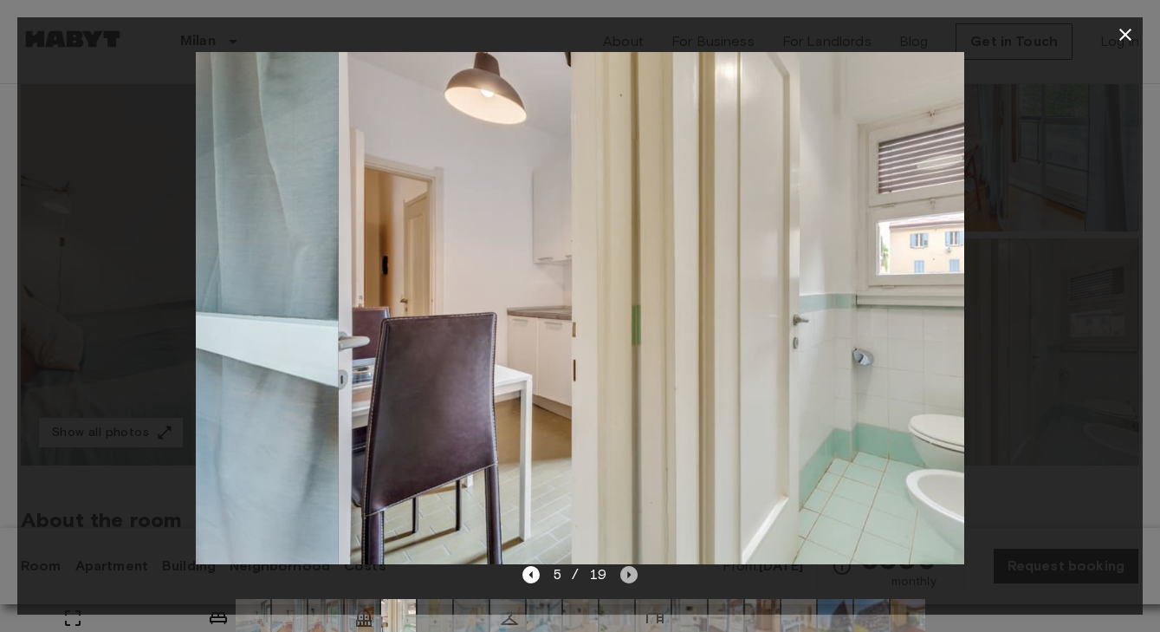
click at [632, 577] on icon "Next image" at bounding box center [628, 574] width 17 height 17
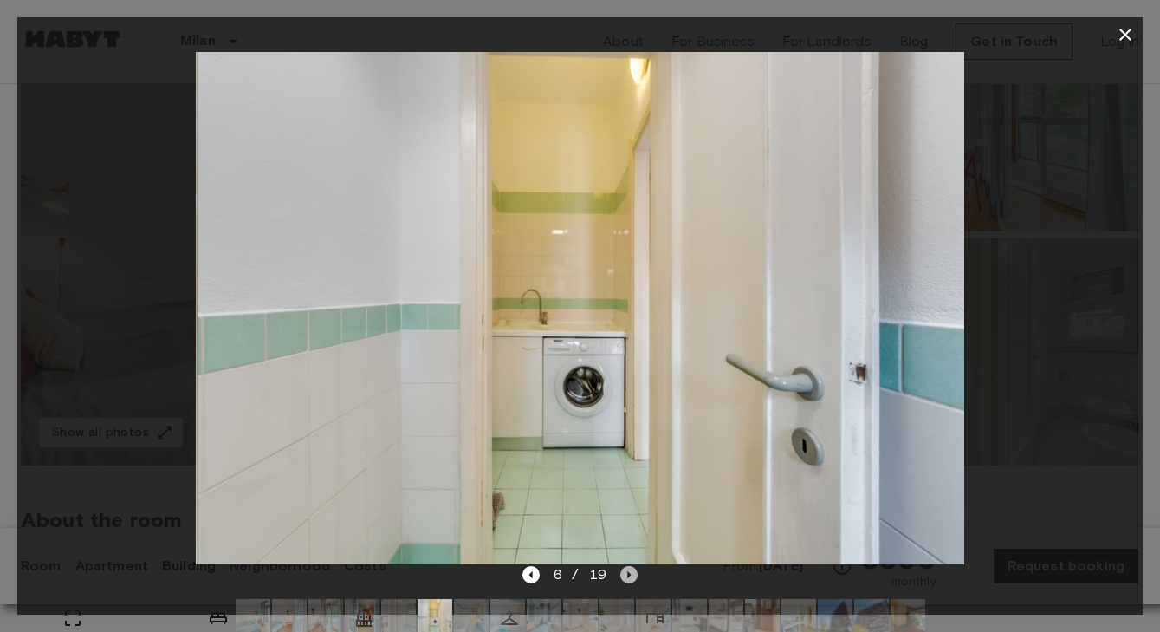
click at [632, 577] on icon "Next image" at bounding box center [628, 574] width 17 height 17
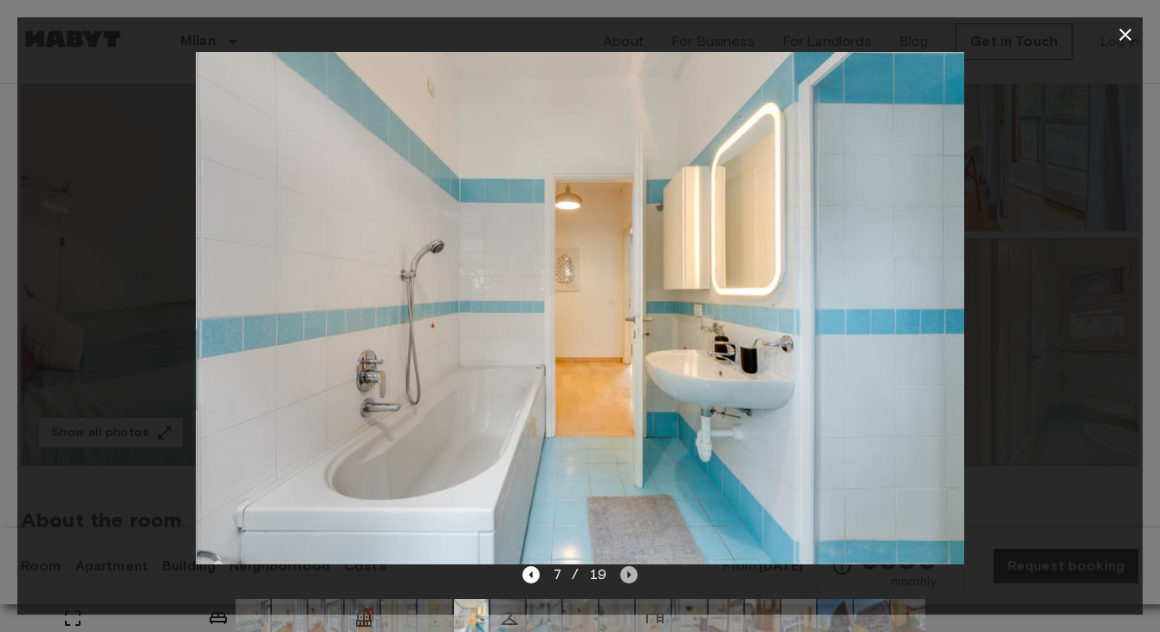
click at [632, 577] on icon "Next image" at bounding box center [628, 574] width 17 height 17
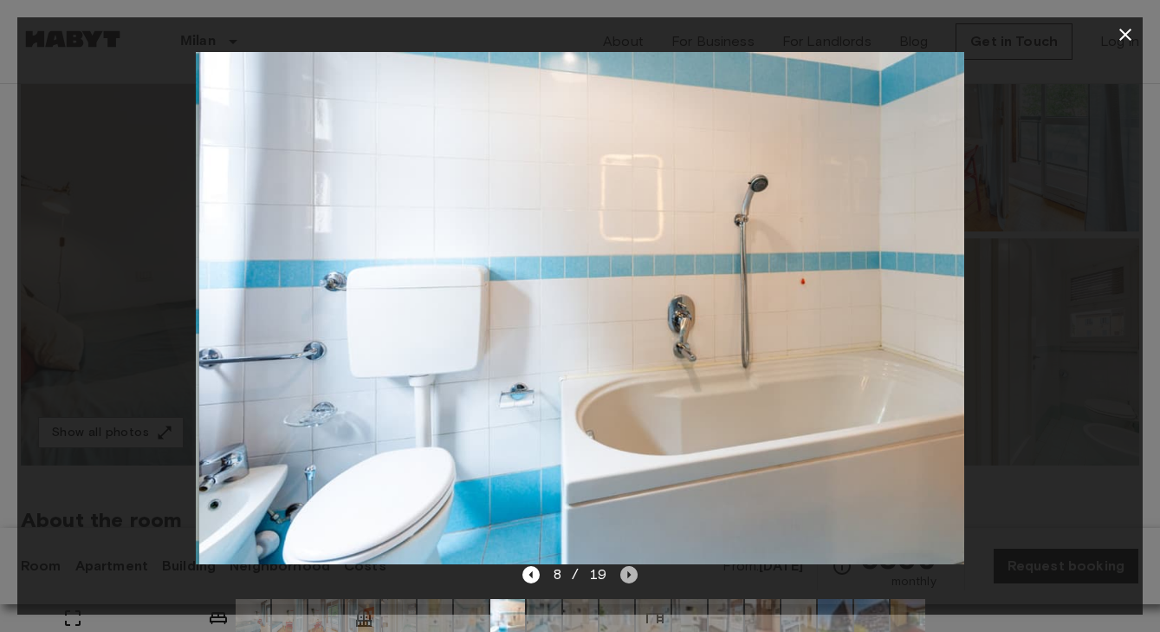
click at [632, 577] on icon "Next image" at bounding box center [628, 574] width 17 height 17
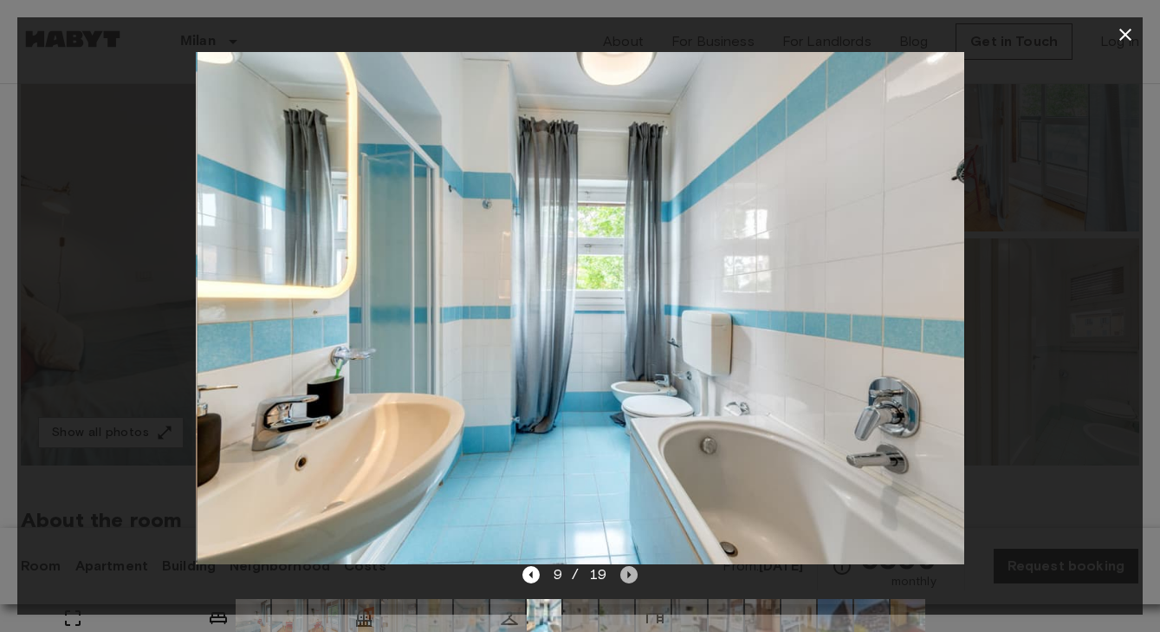
click at [632, 577] on icon "Next image" at bounding box center [628, 574] width 17 height 17
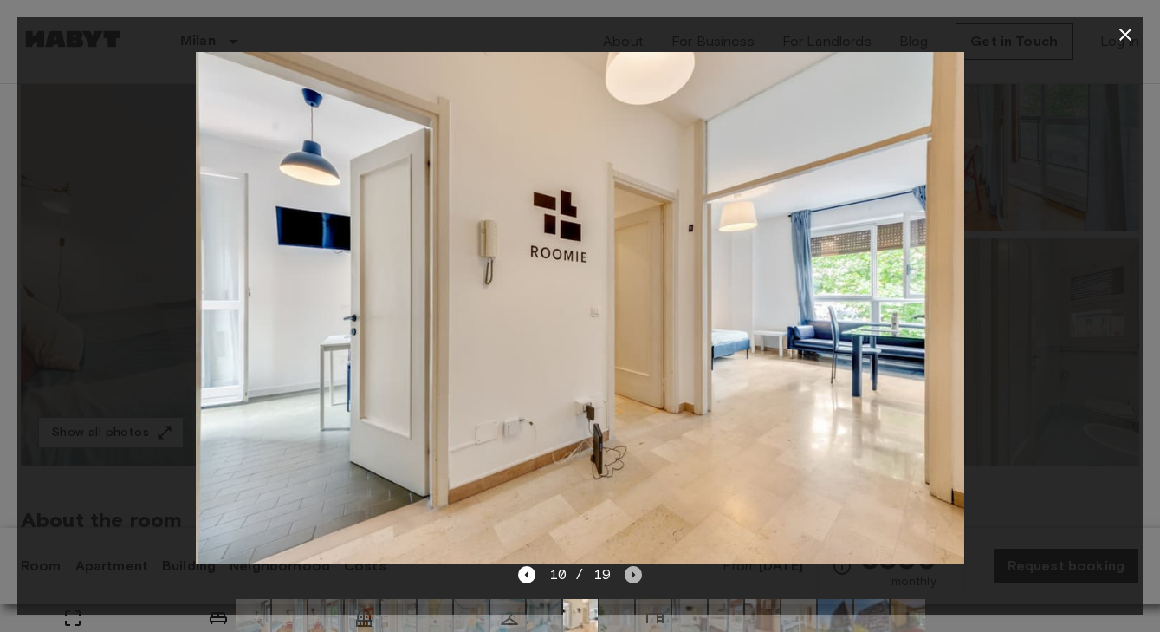
click at [632, 577] on icon "Next image" at bounding box center [633, 574] width 17 height 17
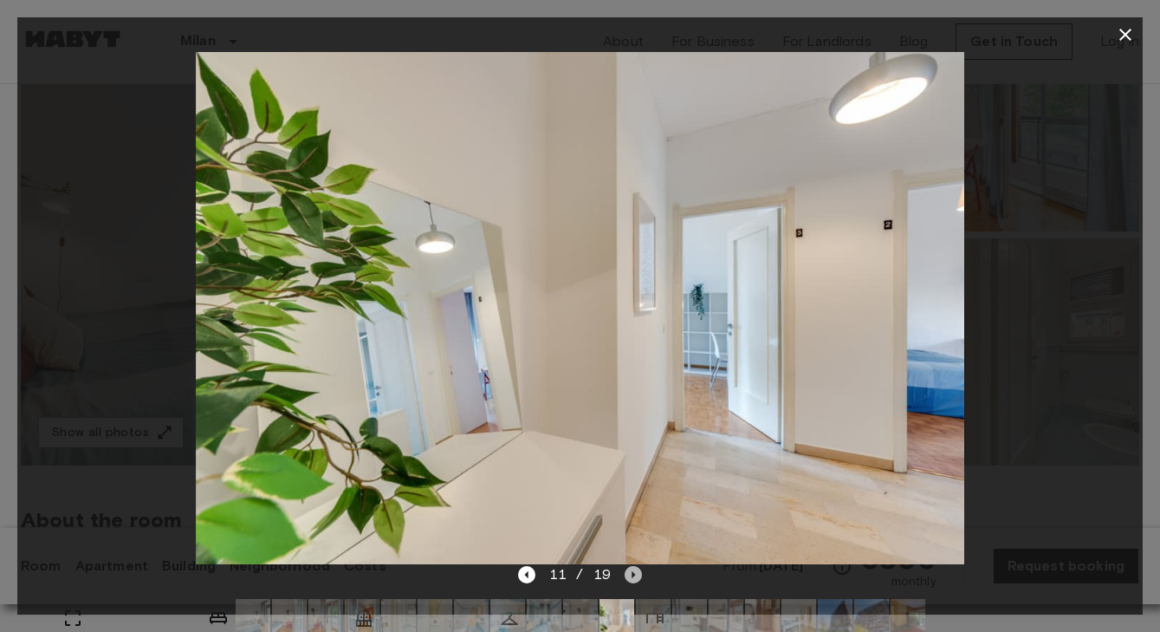
click at [632, 577] on icon "Next image" at bounding box center [633, 574] width 17 height 17
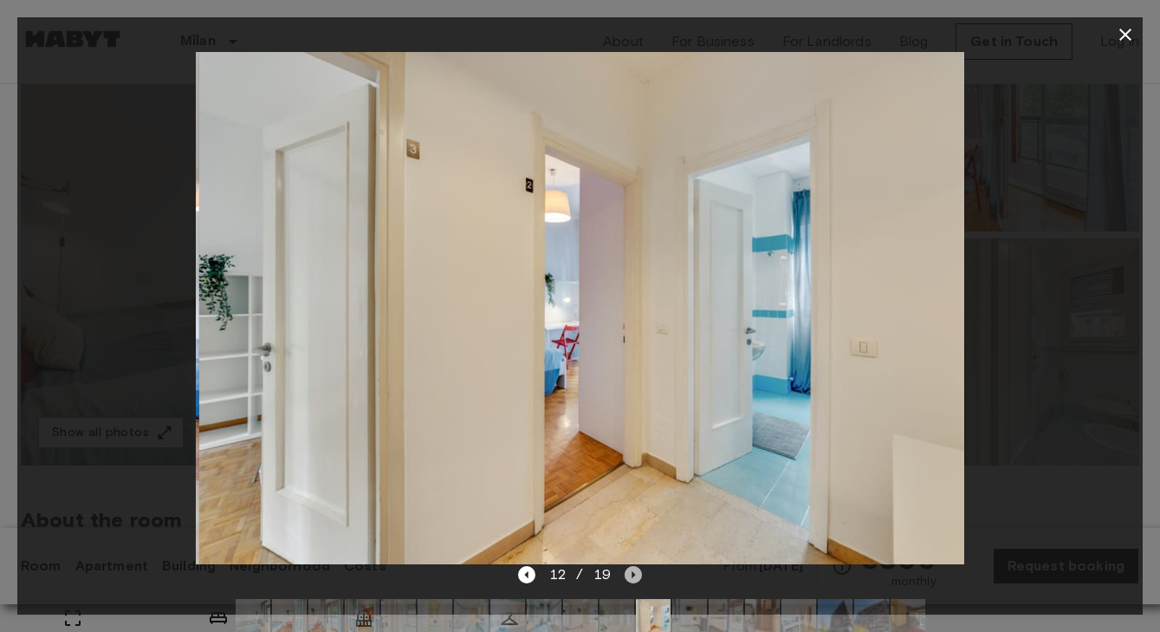
click at [632, 577] on icon "Next image" at bounding box center [633, 574] width 17 height 17
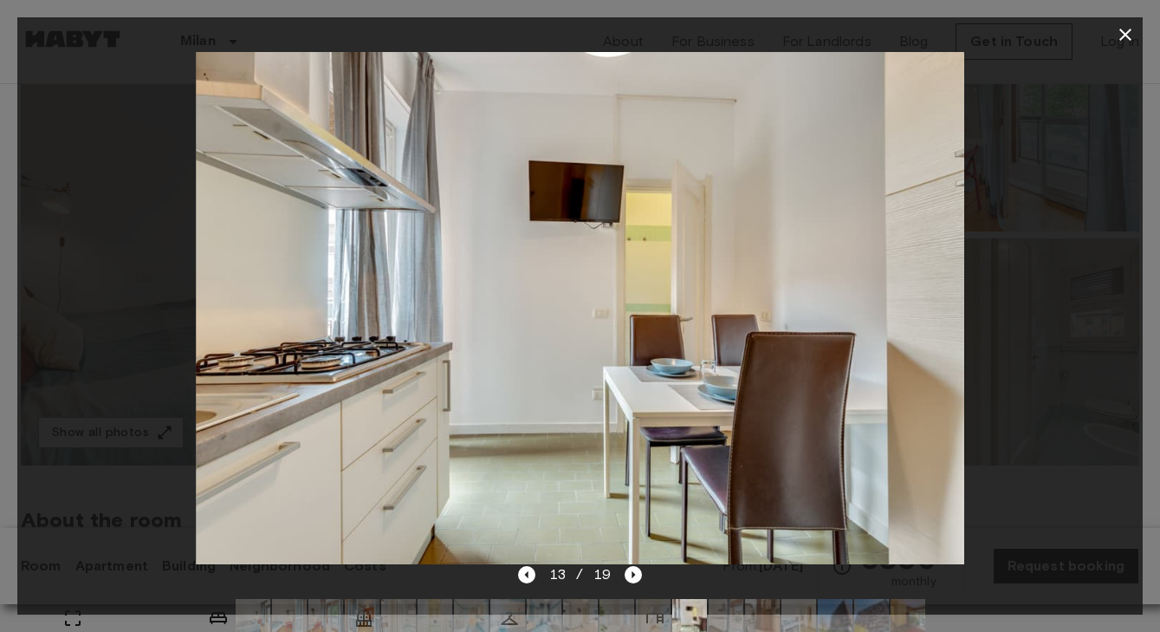
click at [892, 357] on img at bounding box center [580, 308] width 768 height 512
click at [922, 348] on img at bounding box center [580, 308] width 768 height 512
click at [975, 321] on div at bounding box center [579, 308] width 1125 height 512
drag, startPoint x: 907, startPoint y: 253, endPoint x: 461, endPoint y: 243, distance: 446.2
click at [907, 253] on img at bounding box center [580, 308] width 768 height 512
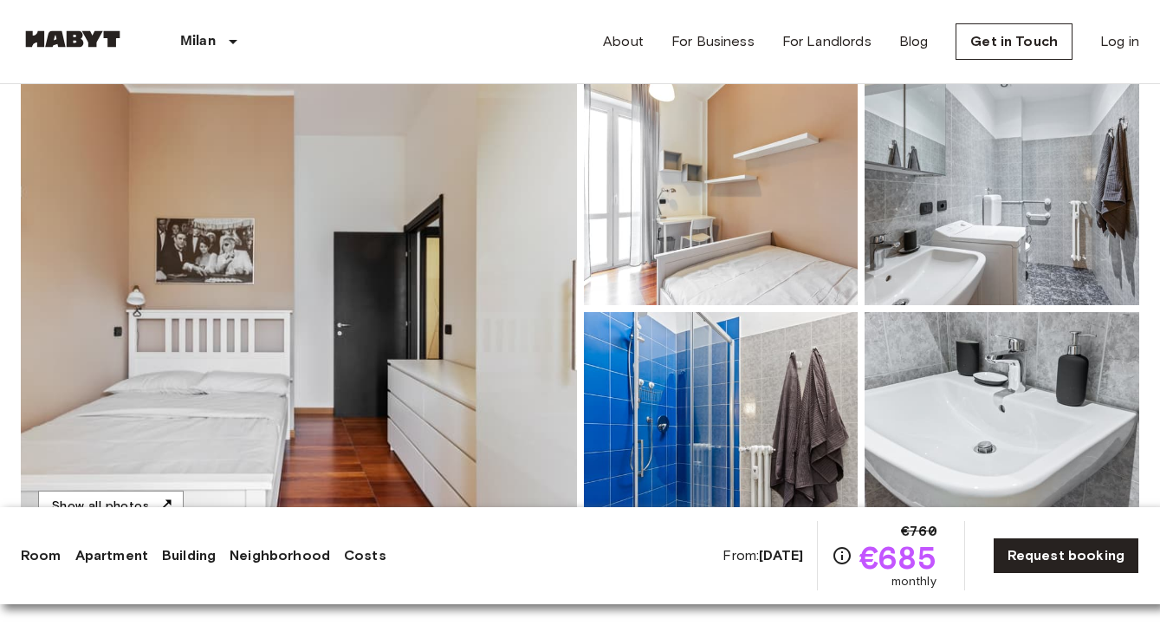
scroll to position [146, 0]
click at [515, 335] on img at bounding box center [299, 309] width 556 height 461
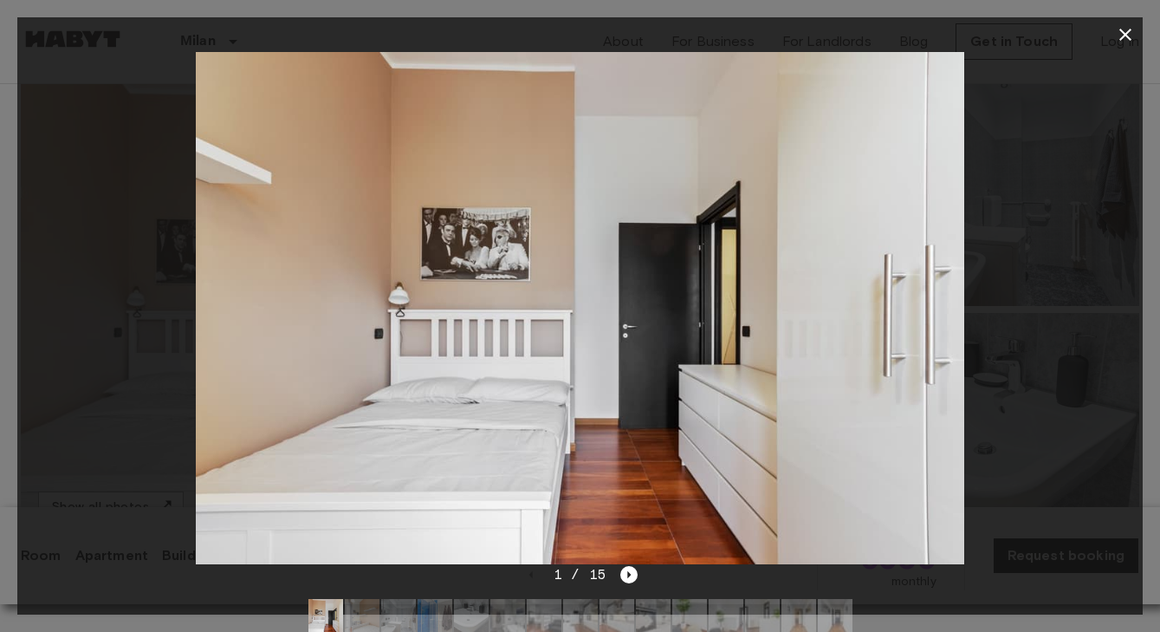
click at [1080, 324] on div at bounding box center [579, 308] width 1125 height 512
click at [632, 582] on icon "Next image" at bounding box center [628, 574] width 17 height 17
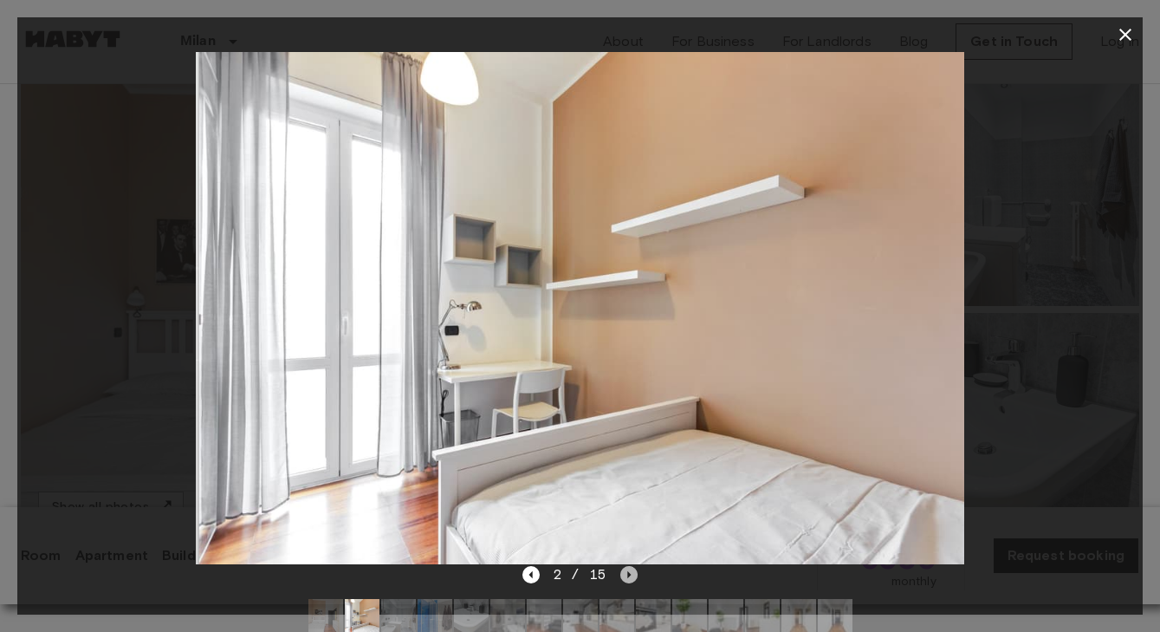
click at [632, 582] on icon "Next image" at bounding box center [628, 574] width 17 height 17
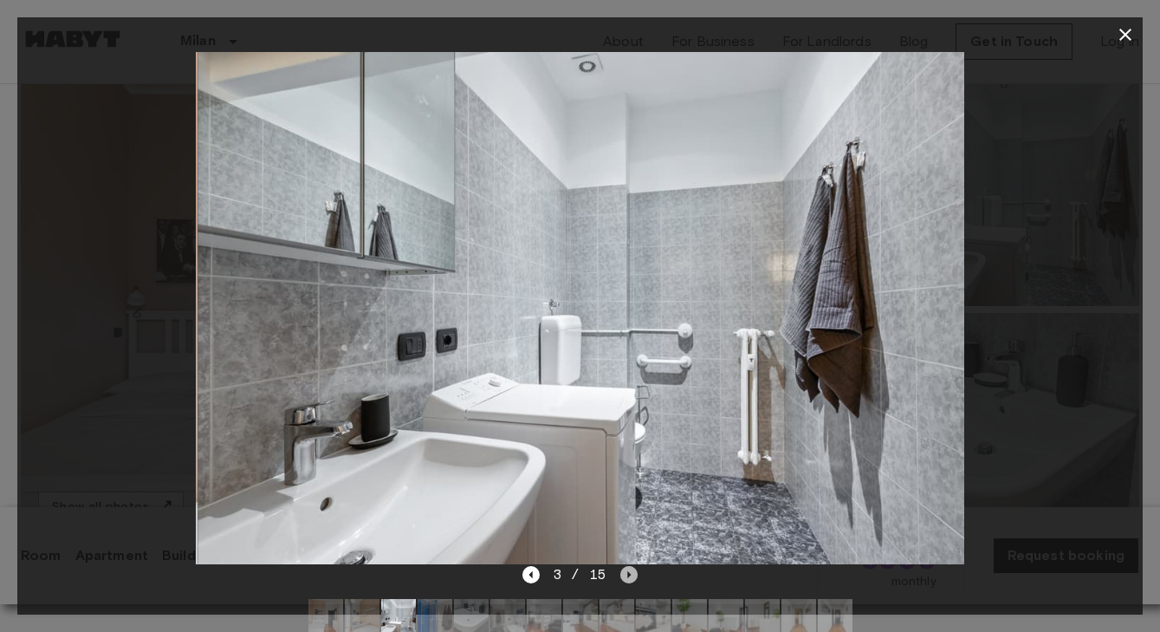
click at [632, 582] on icon "Next image" at bounding box center [628, 574] width 17 height 17
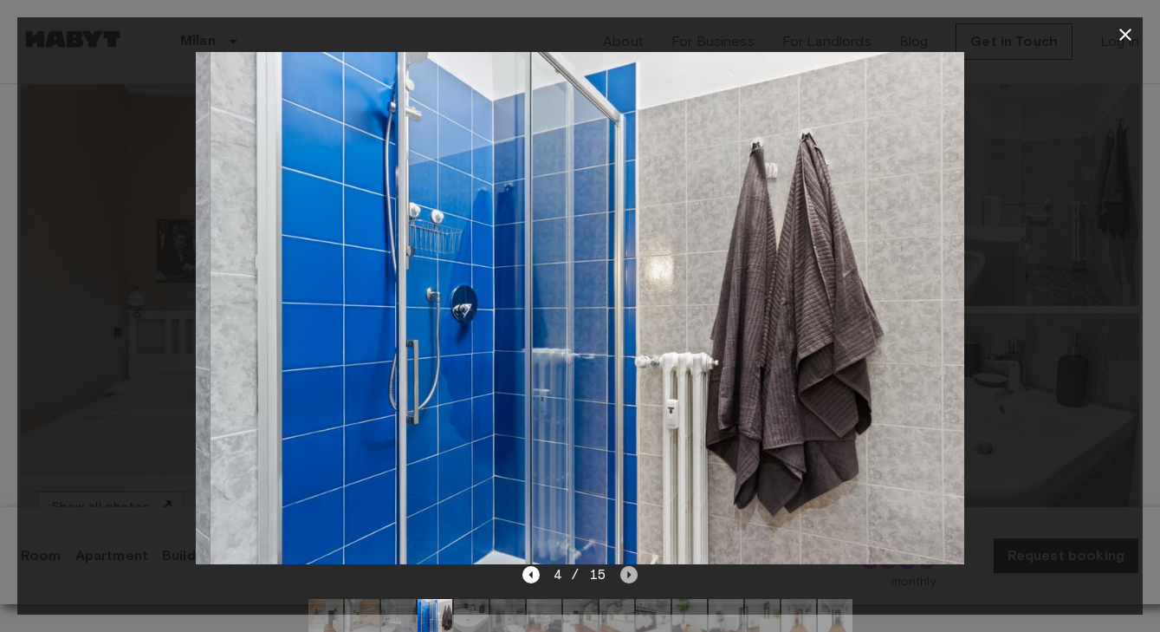
click at [632, 582] on icon "Next image" at bounding box center [628, 574] width 17 height 17
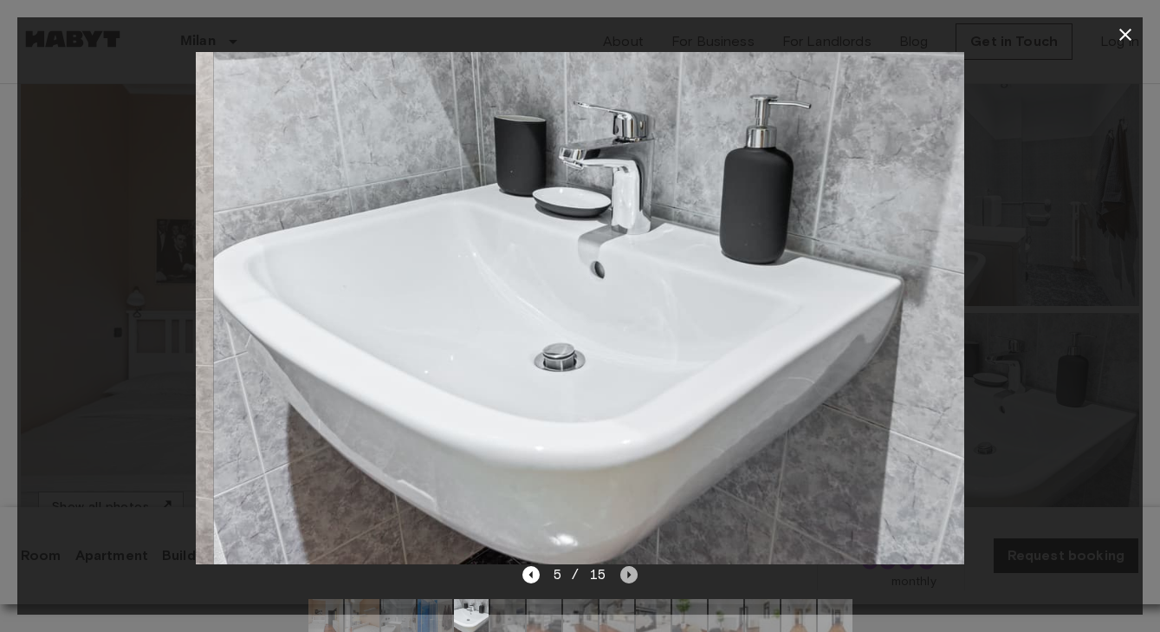
click at [632, 582] on icon "Next image" at bounding box center [628, 574] width 17 height 17
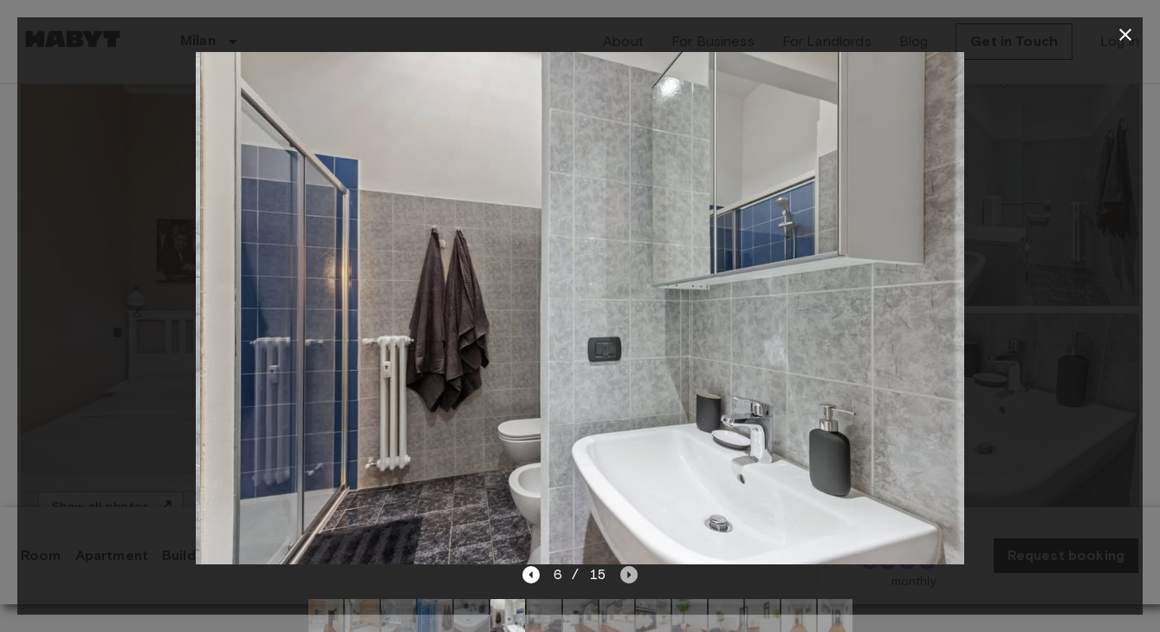
click at [632, 582] on icon "Next image" at bounding box center [628, 574] width 17 height 17
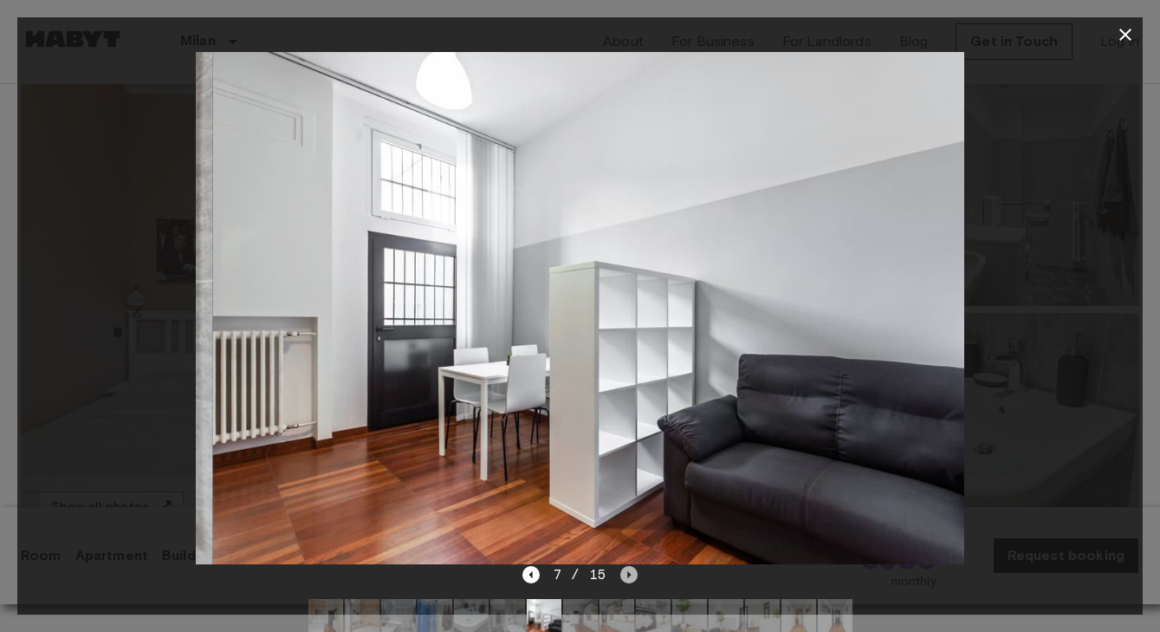
click at [632, 582] on icon "Next image" at bounding box center [628, 574] width 17 height 17
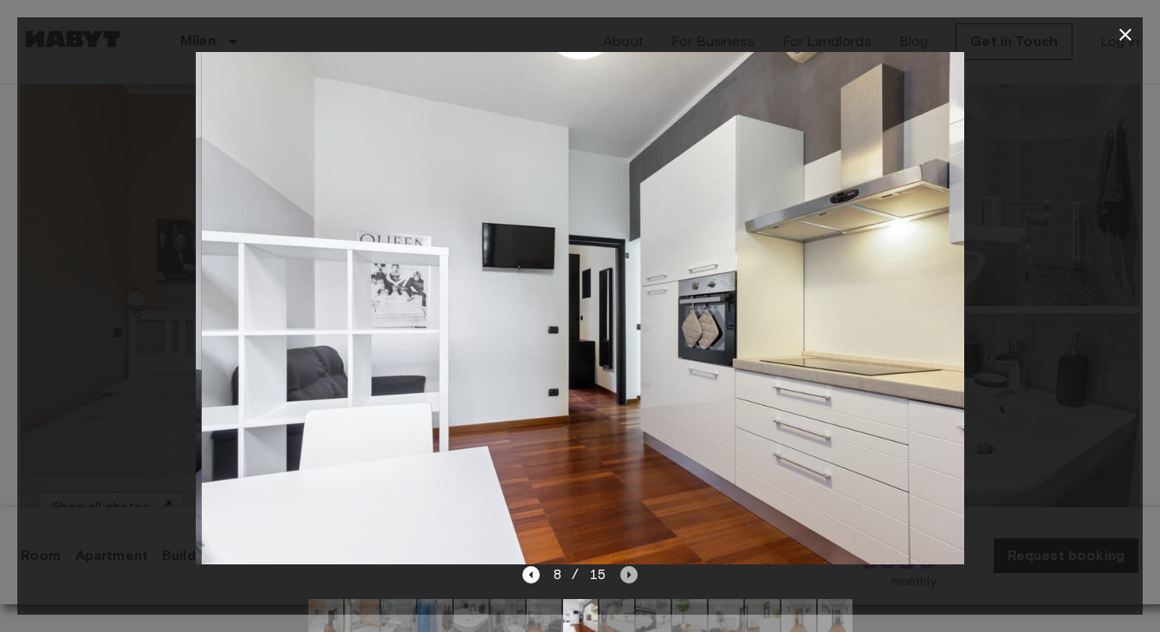
click at [632, 582] on icon "Next image" at bounding box center [628, 574] width 17 height 17
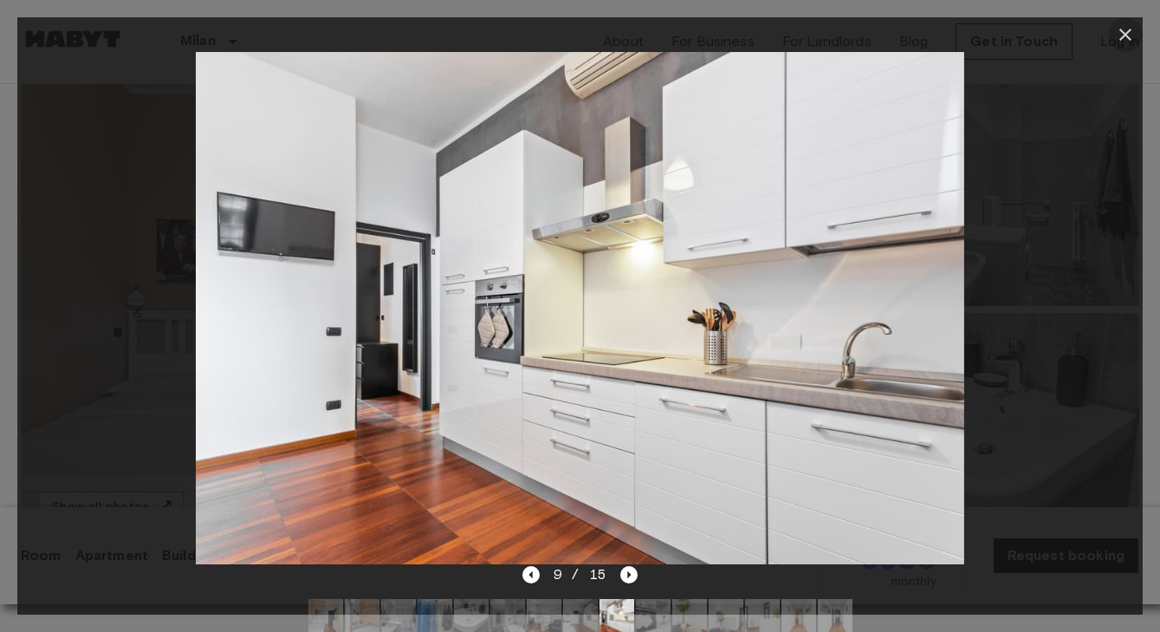
click at [1123, 42] on icon "button" at bounding box center [1125, 34] width 21 height 21
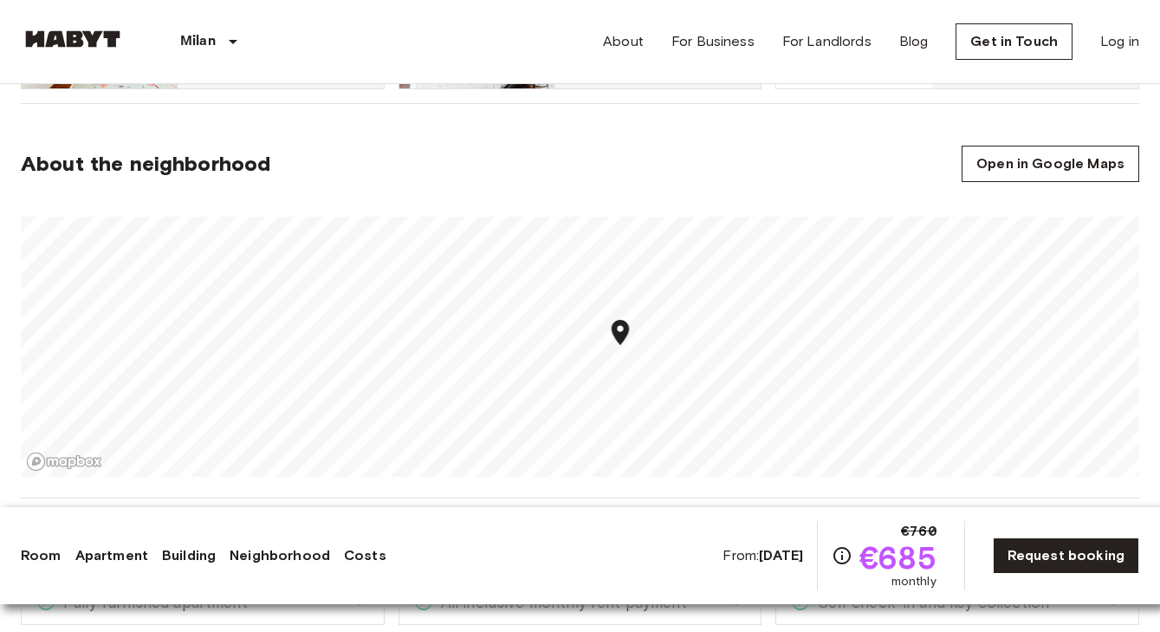
scroll to position [1305, 0]
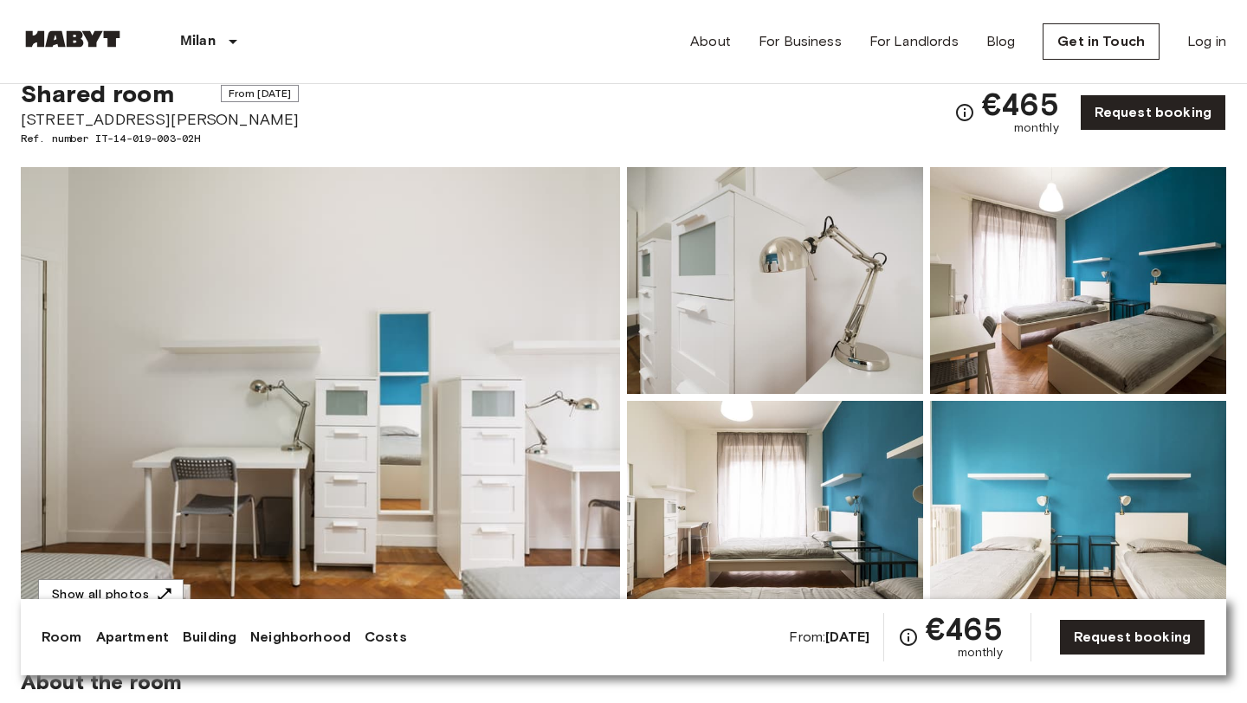
scroll to position [60, 0]
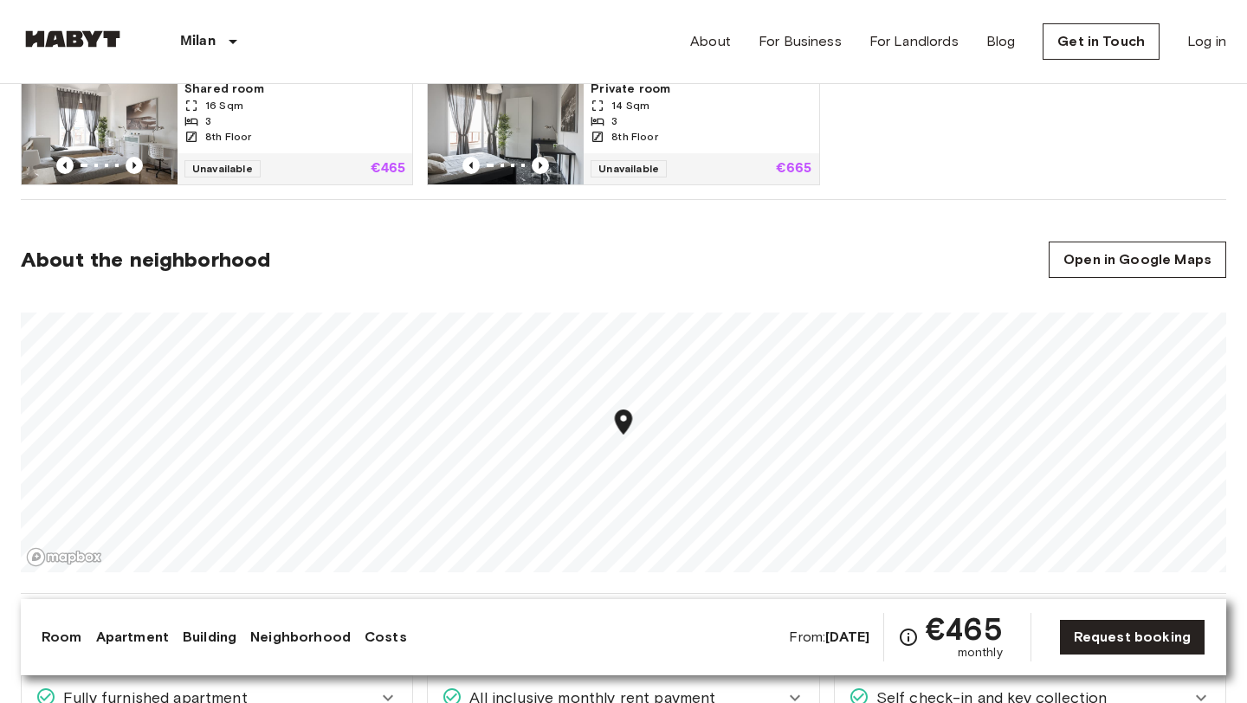
scroll to position [1228, 0]
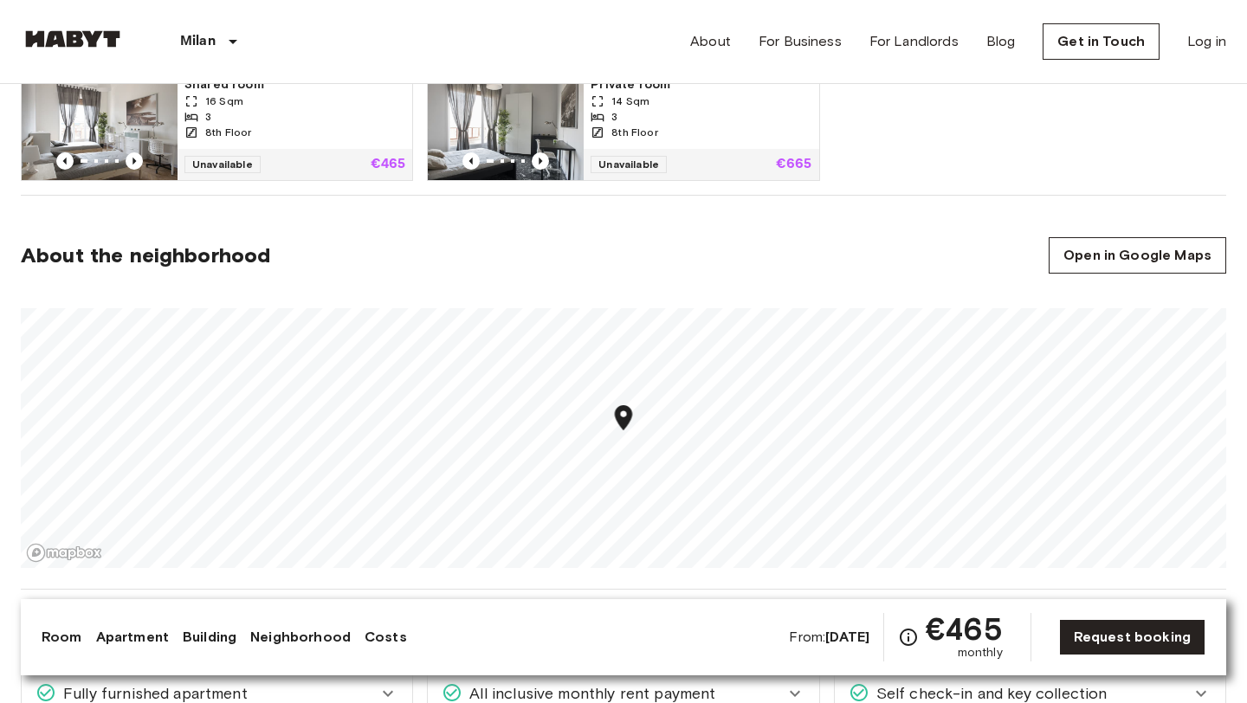
click at [627, 430] on icon "Map marker" at bounding box center [624, 418] width 30 height 30
click at [626, 428] on icon "Map marker" at bounding box center [624, 418] width 30 height 30
drag, startPoint x: 637, startPoint y: 416, endPoint x: 742, endPoint y: 298, distance: 158.3
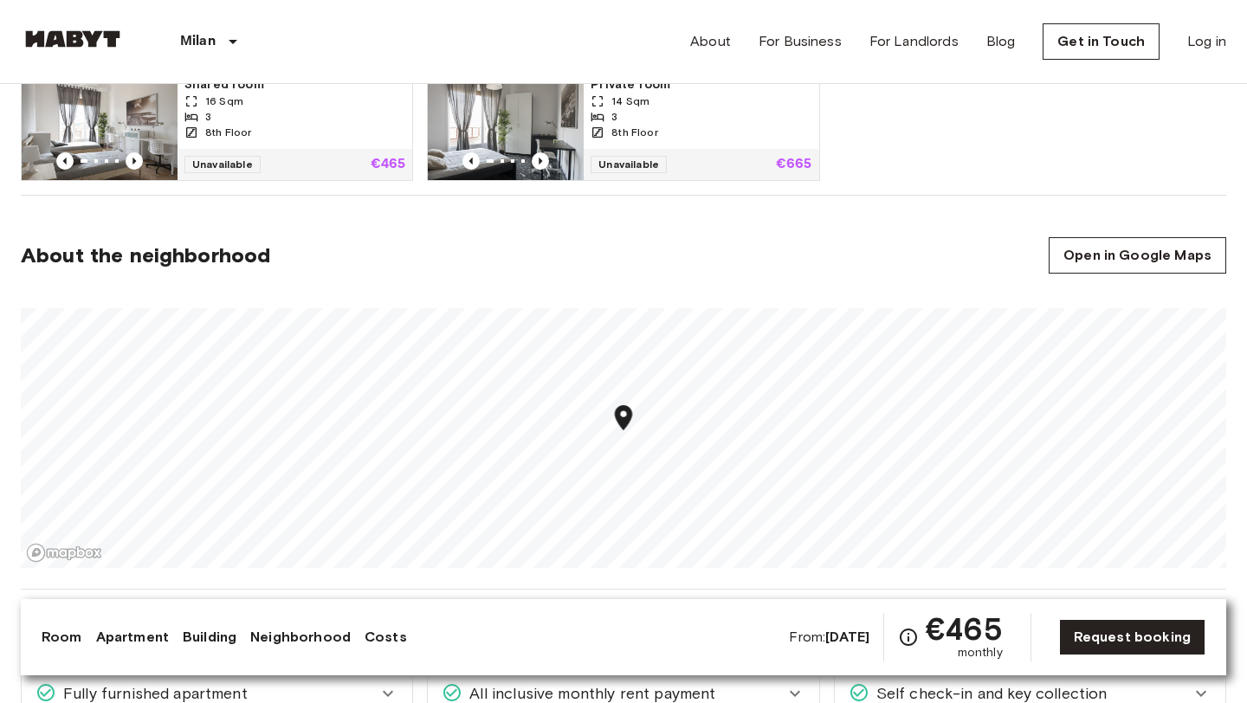
click at [638, 412] on icon "Map marker" at bounding box center [624, 418] width 30 height 30
click at [716, 508] on icon "Map marker" at bounding box center [716, 506] width 17 height 25
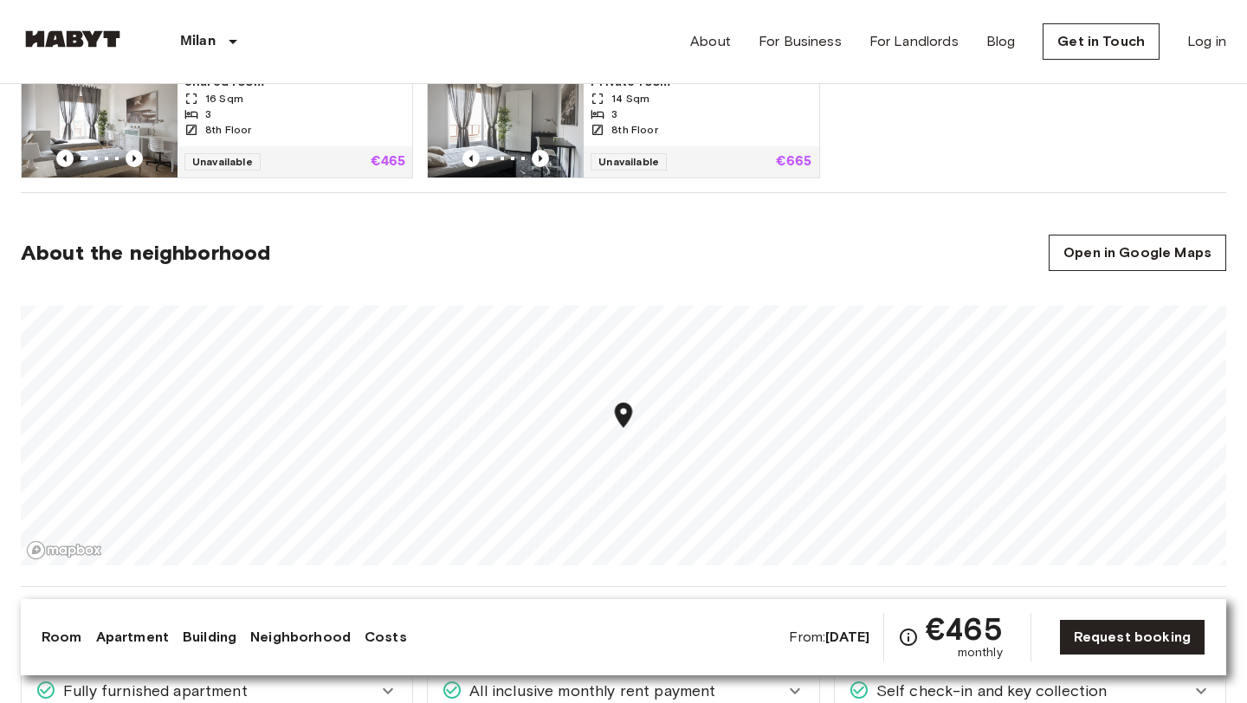
scroll to position [1237, 0]
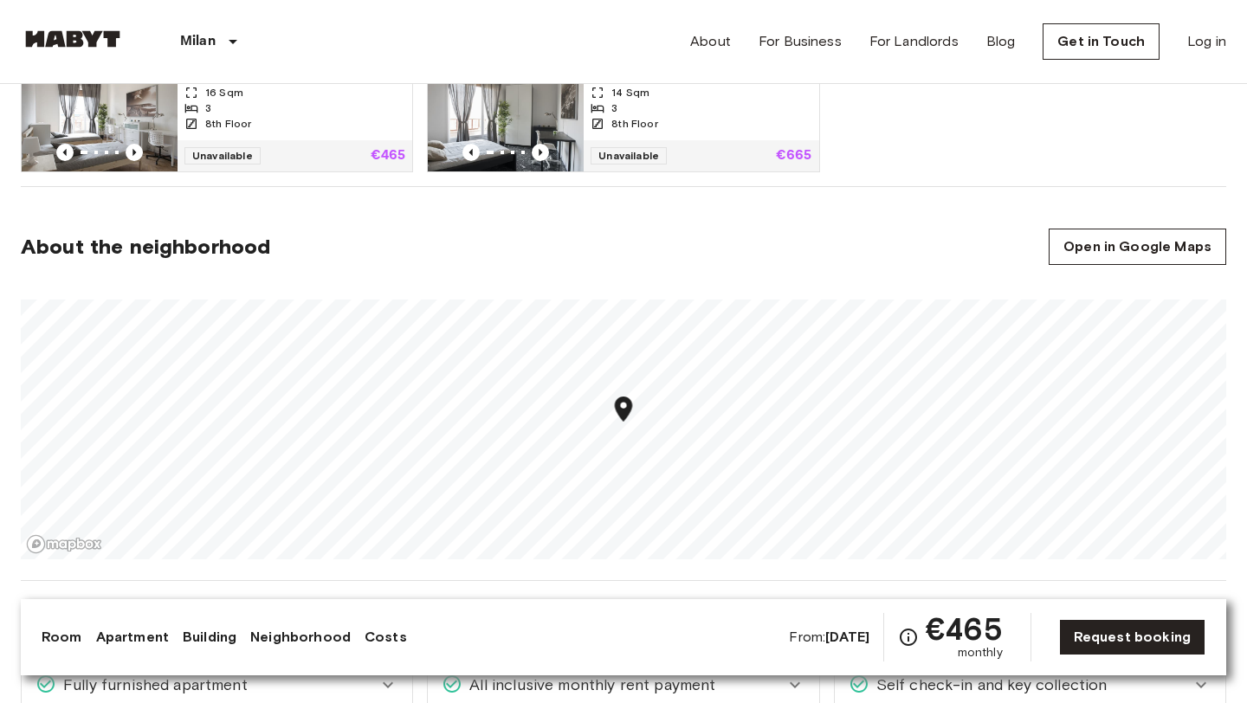
click at [630, 411] on icon "Map marker" at bounding box center [623, 409] width 17 height 25
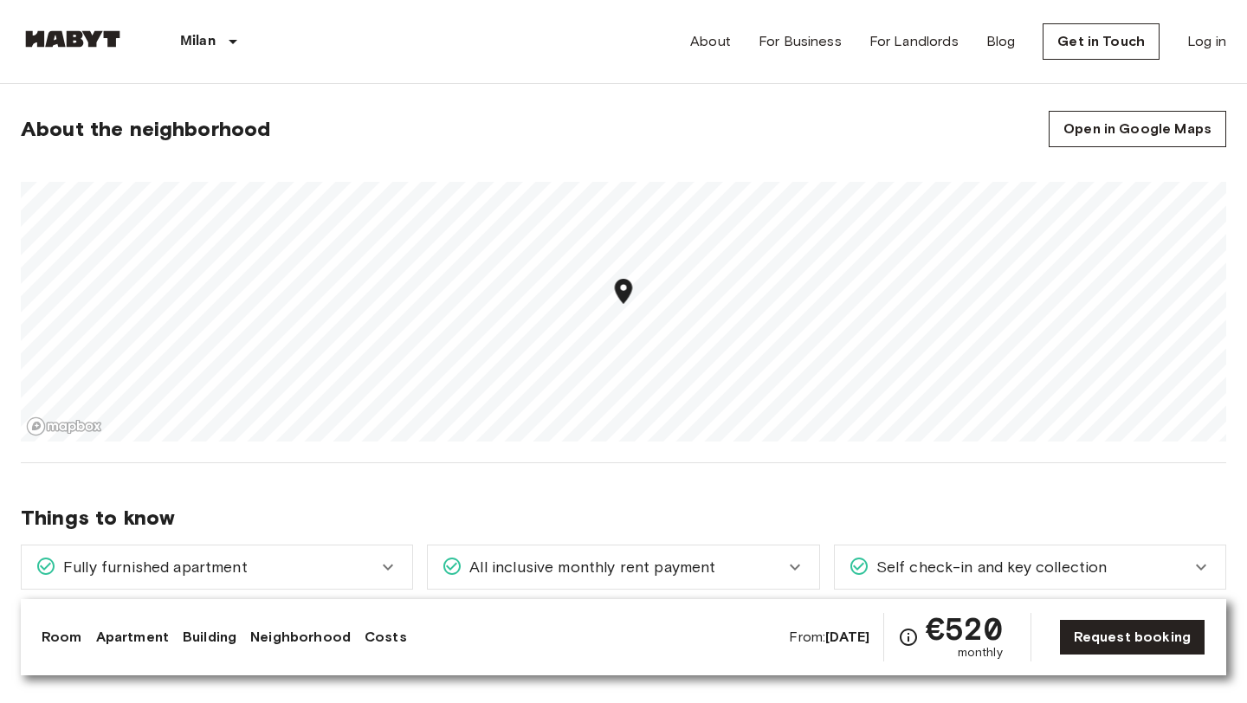
scroll to position [1357, 0]
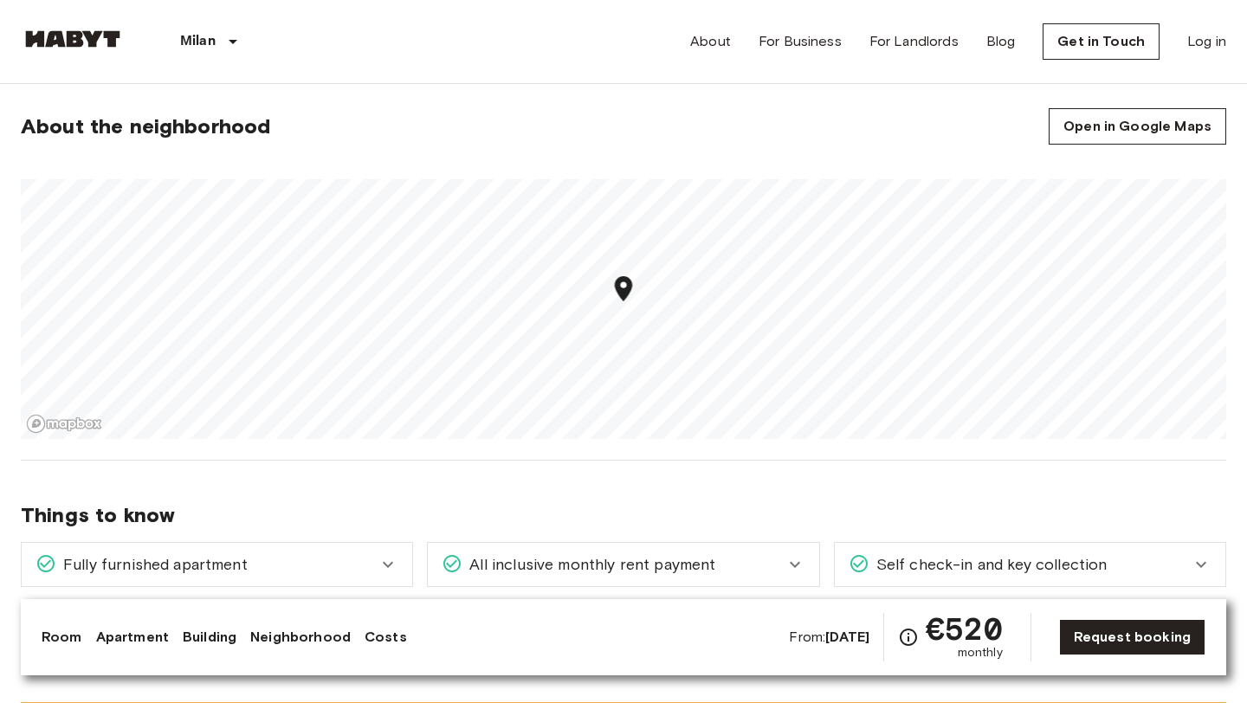
click at [622, 304] on div "Map marker" at bounding box center [624, 292] width 30 height 36
click at [622, 304] on icon "Map marker" at bounding box center [626, 294] width 30 height 30
drag, startPoint x: 620, startPoint y: 301, endPoint x: 641, endPoint y: 274, distance: 34.0
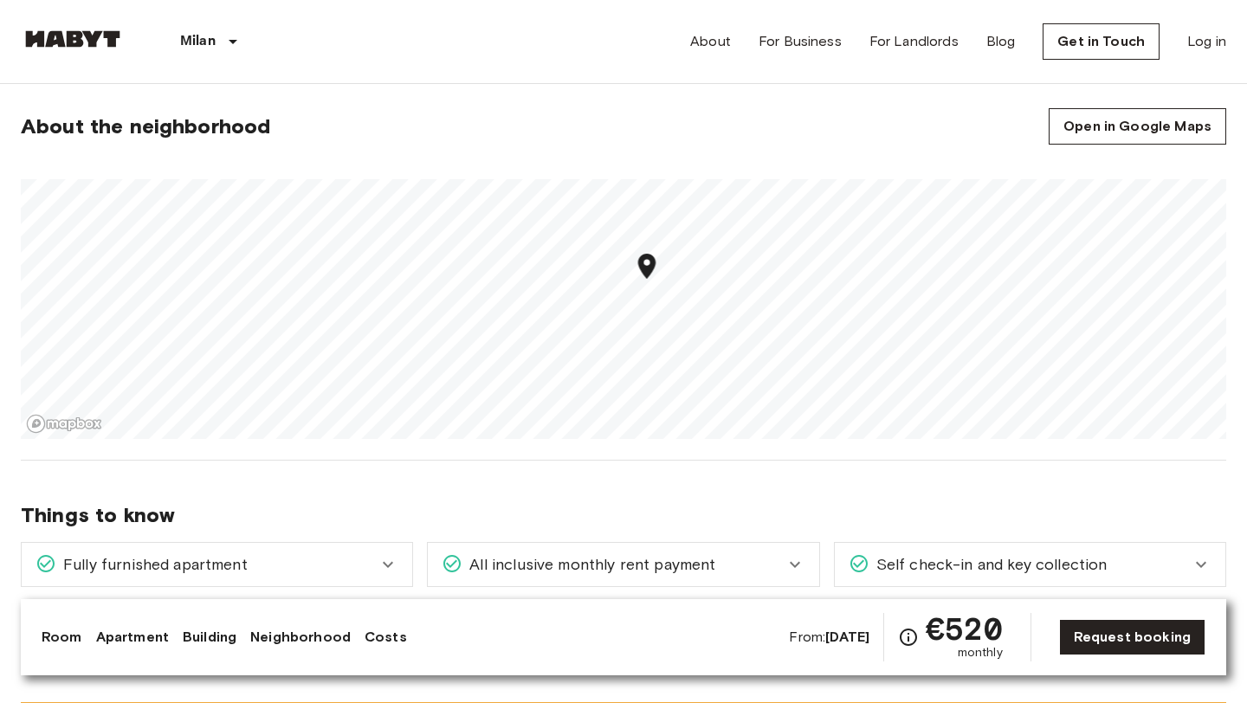
click at [641, 274] on icon "Map marker" at bounding box center [647, 266] width 30 height 30
click at [641, 274] on icon "Map marker" at bounding box center [652, 279] width 30 height 30
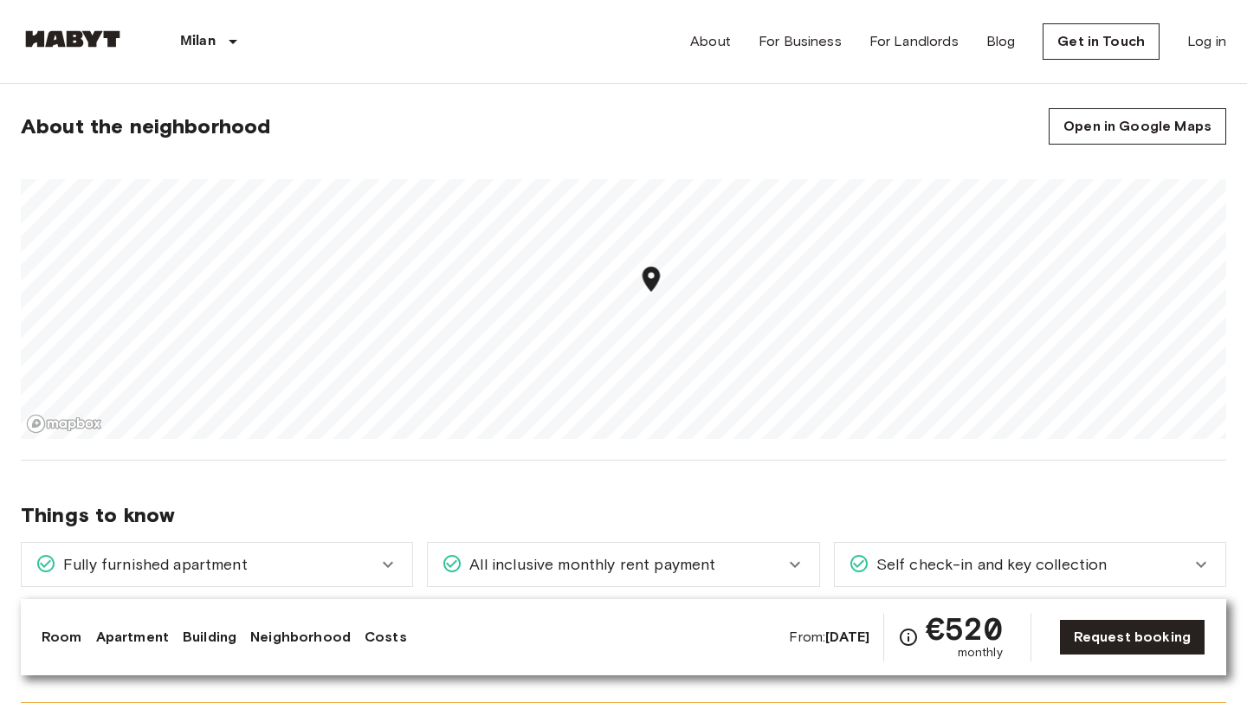
click at [651, 288] on icon "Map marker" at bounding box center [651, 279] width 17 height 25
click at [651, 288] on icon "Map marker" at bounding box center [652, 287] width 17 height 25
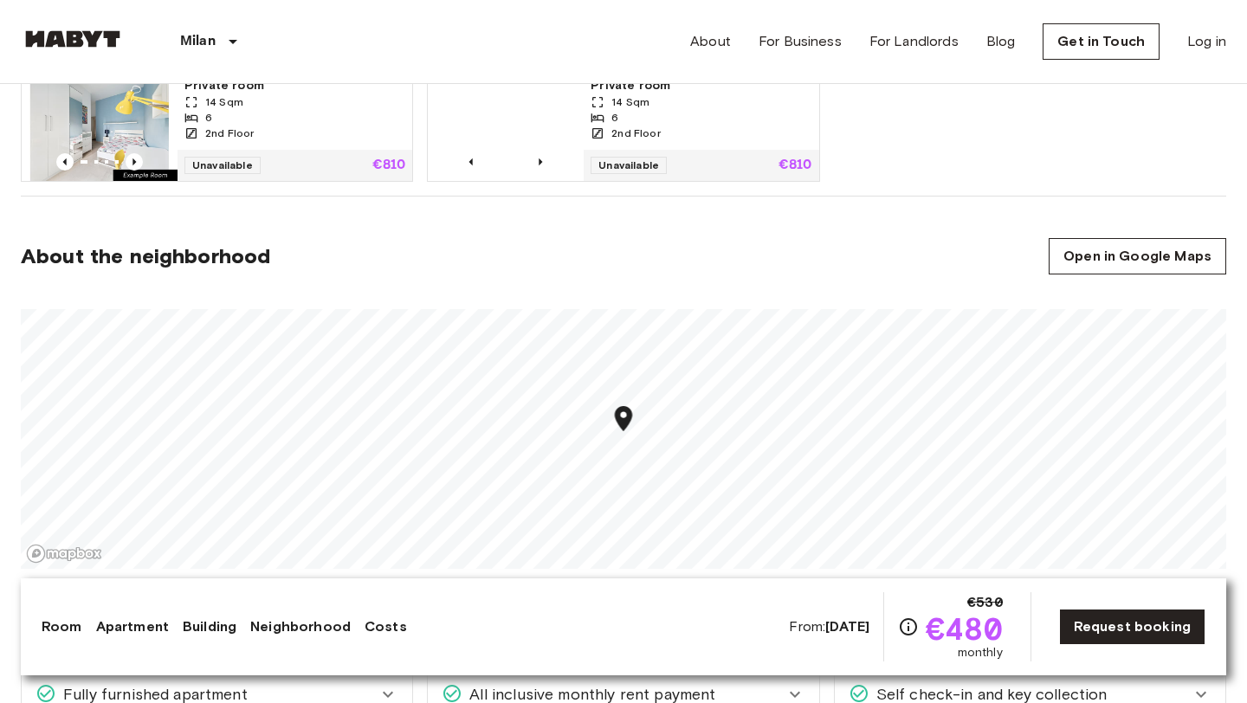
scroll to position [1377, 0]
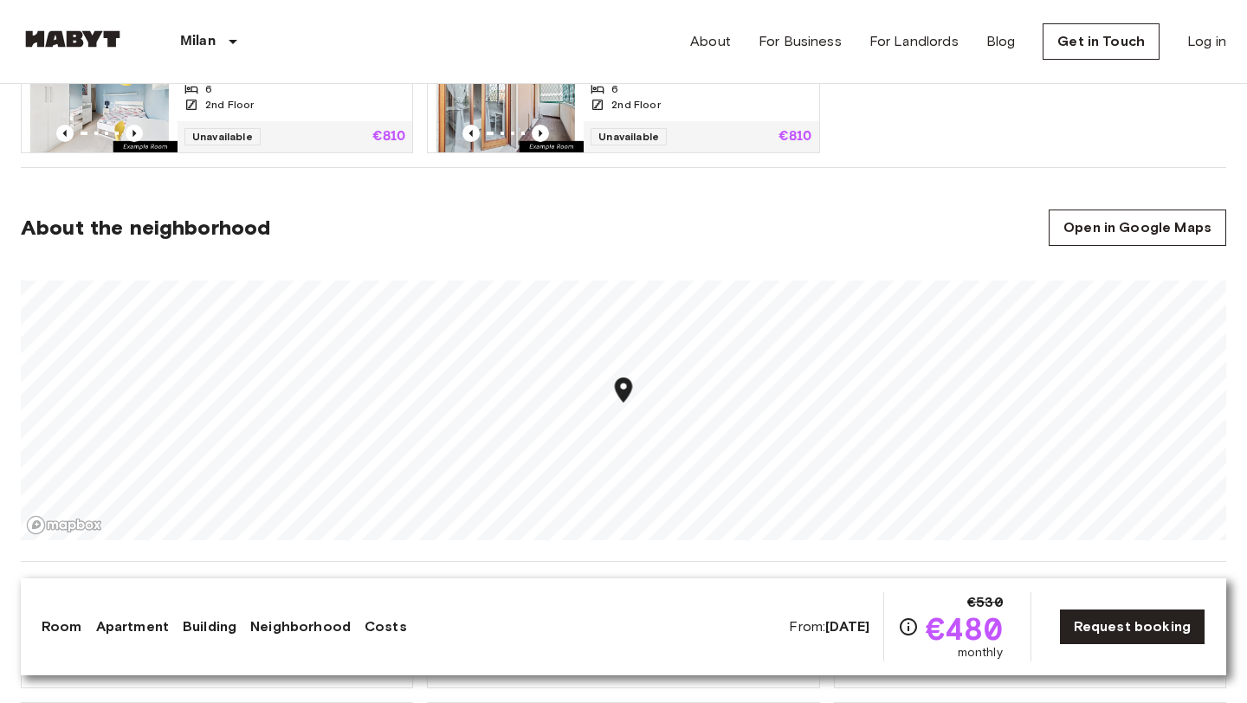
click at [630, 401] on icon "Map marker" at bounding box center [624, 390] width 30 height 30
